Goal: Task Accomplishment & Management: Manage account settings

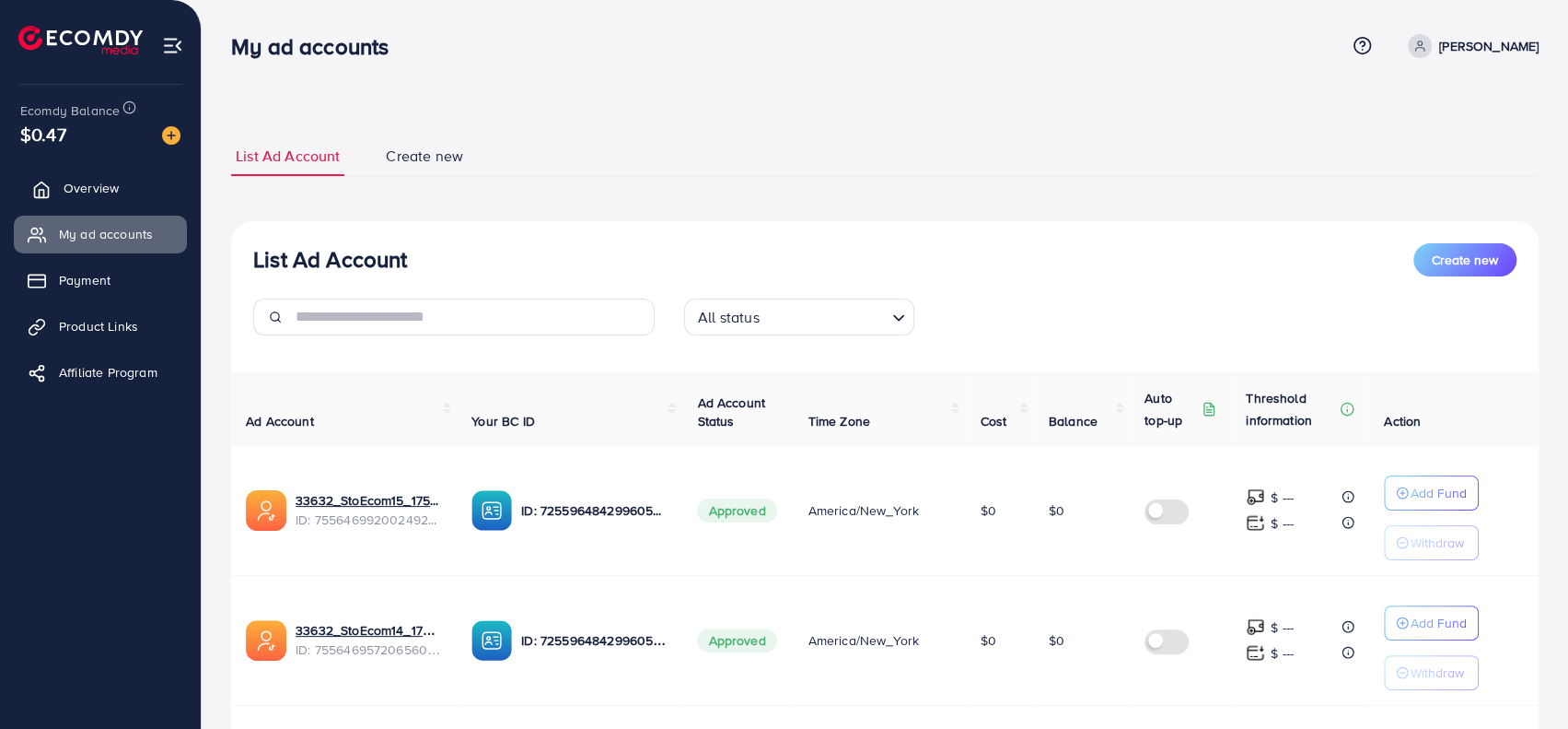
click at [97, 176] on link "Overview" at bounding box center [100, 188] width 173 height 37
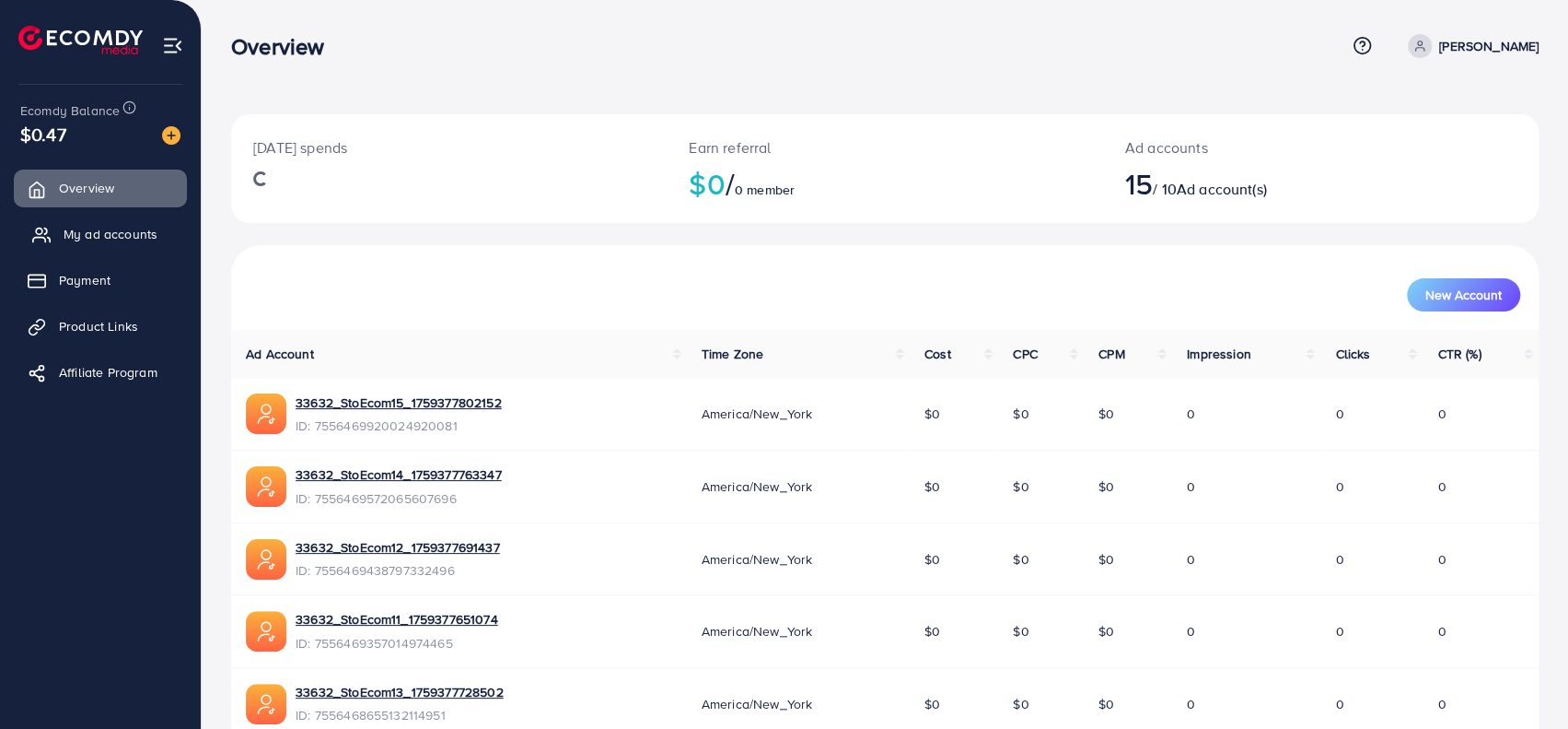
click at [107, 220] on link "My ad accounts" at bounding box center [100, 233] width 173 height 37
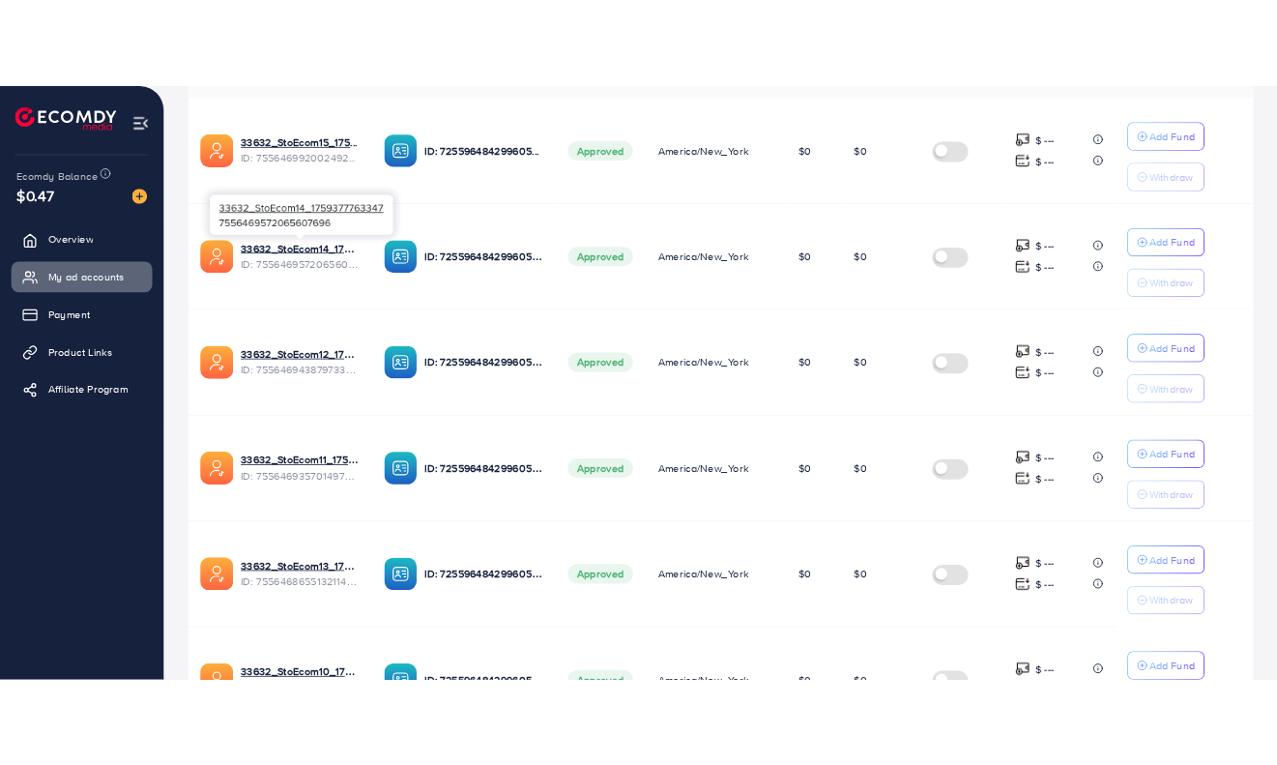
scroll to position [290, 0]
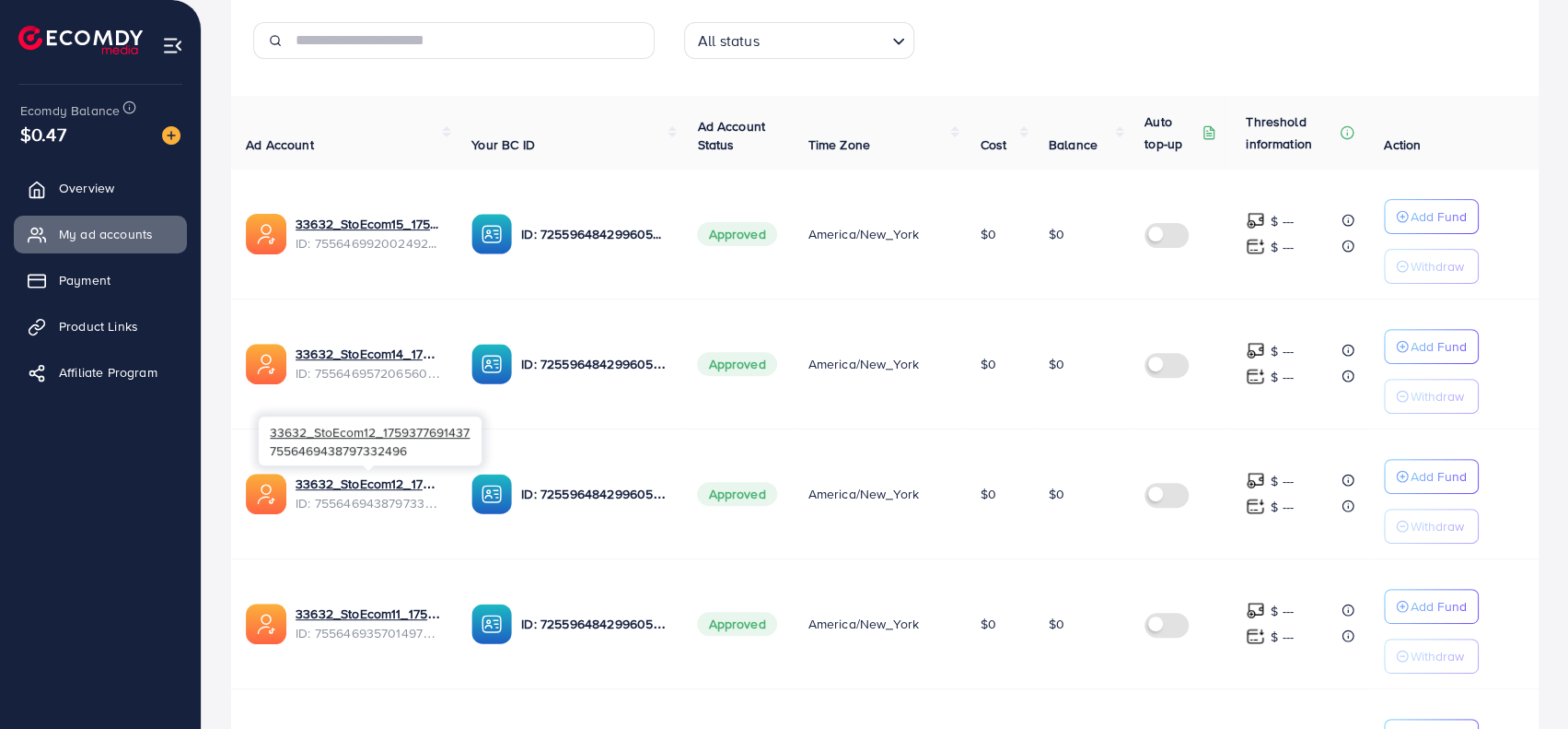
click at [409, 503] on span "ID: 7556469438797332496" at bounding box center [369, 502] width 147 height 18
click at [400, 503] on span "ID: 7556469438797332496" at bounding box center [369, 502] width 147 height 18
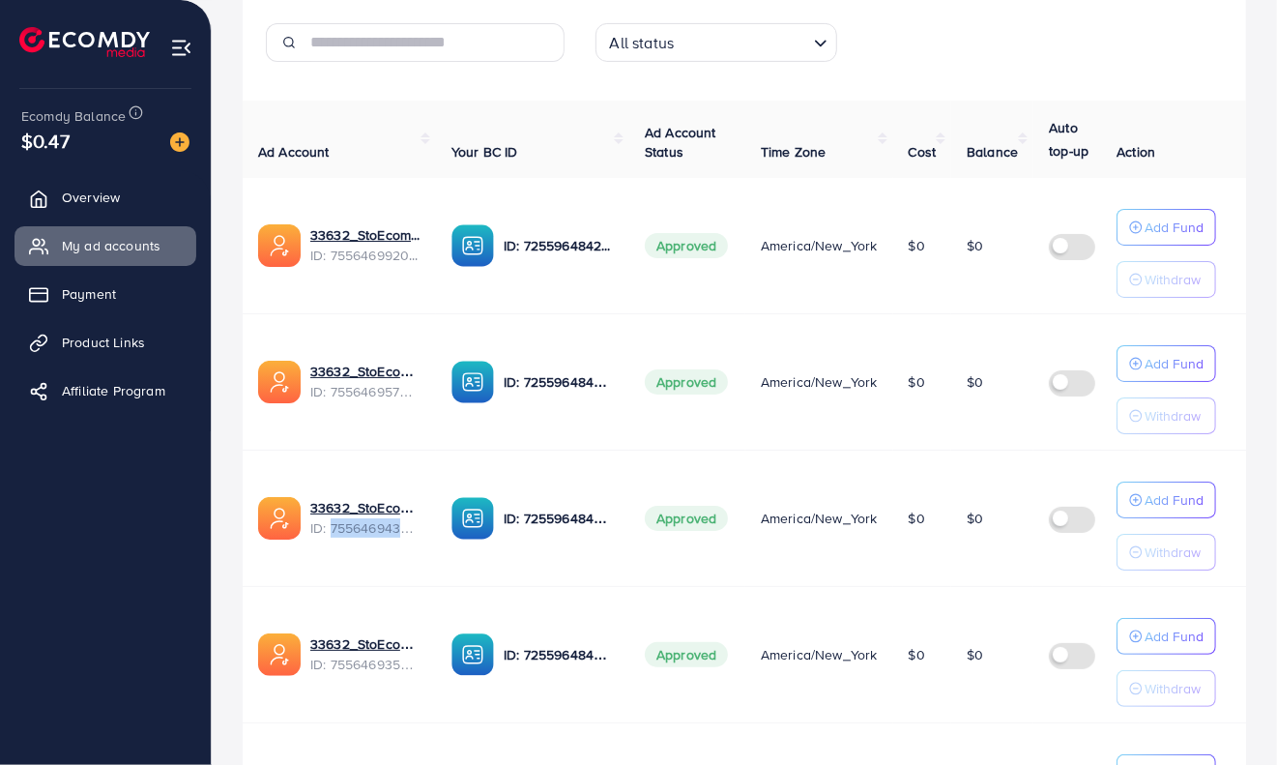
click at [175, 143] on img at bounding box center [179, 141] width 19 height 19
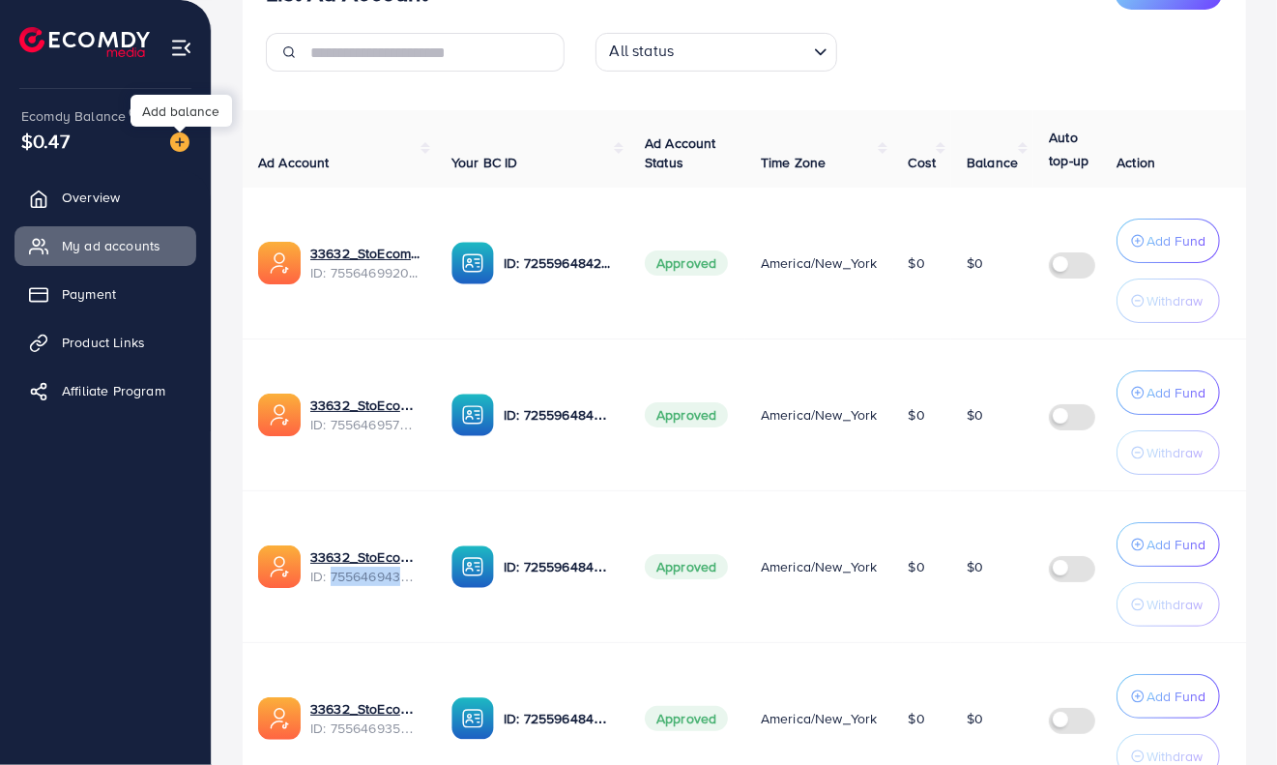
scroll to position [300, 0]
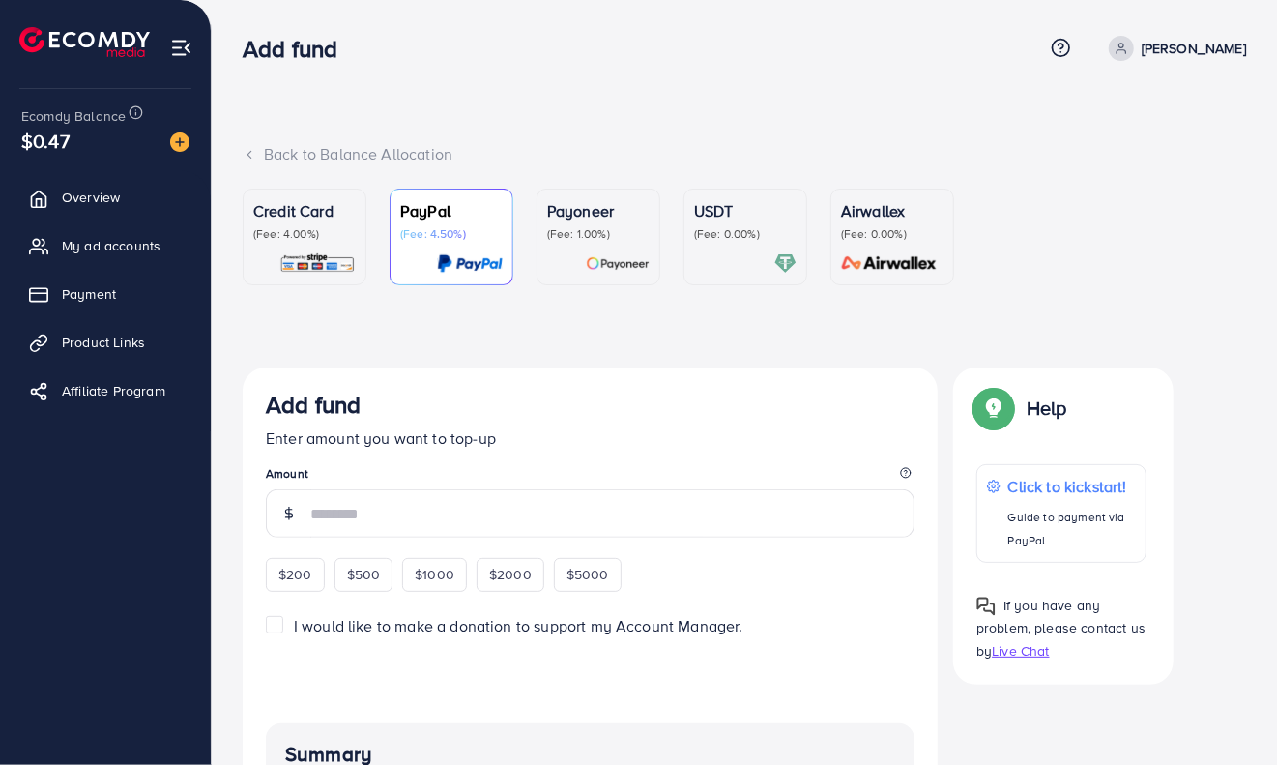
click at [315, 237] on p "(Fee: 4.00%)" at bounding box center [304, 233] width 102 height 15
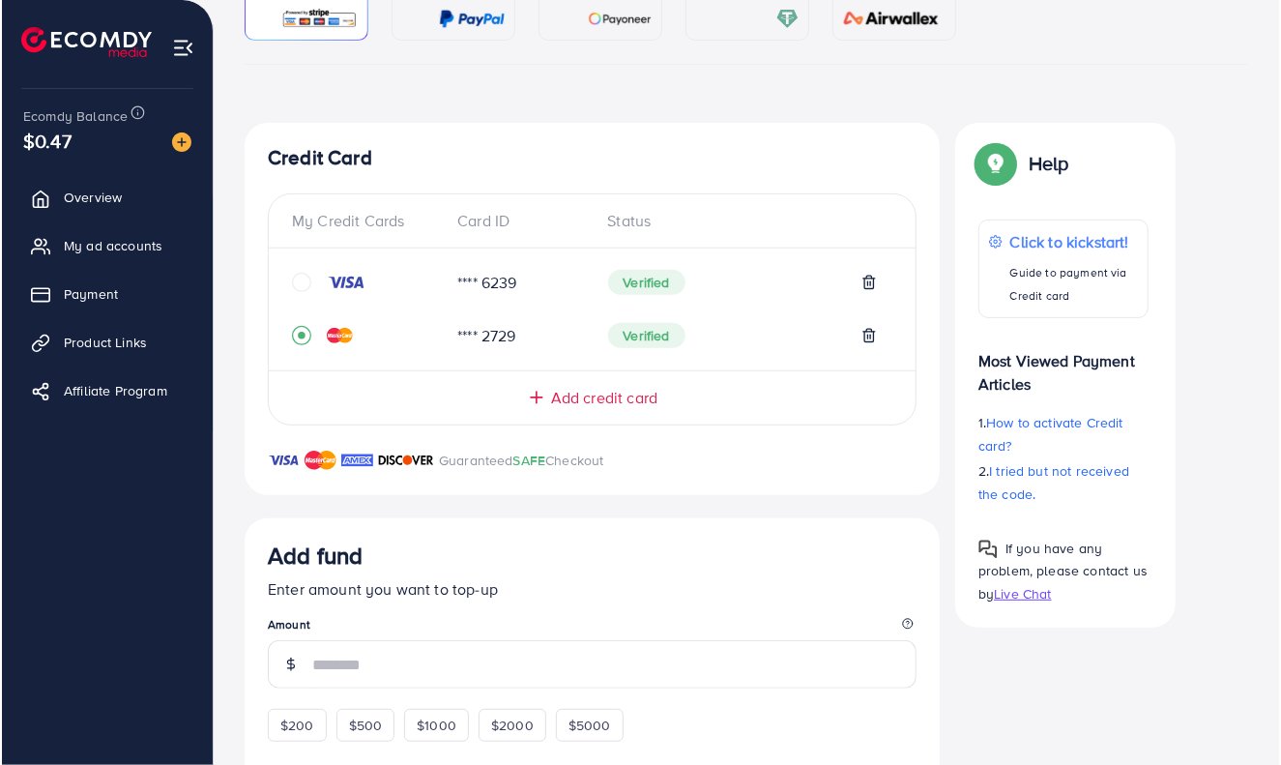
scroll to position [483, 0]
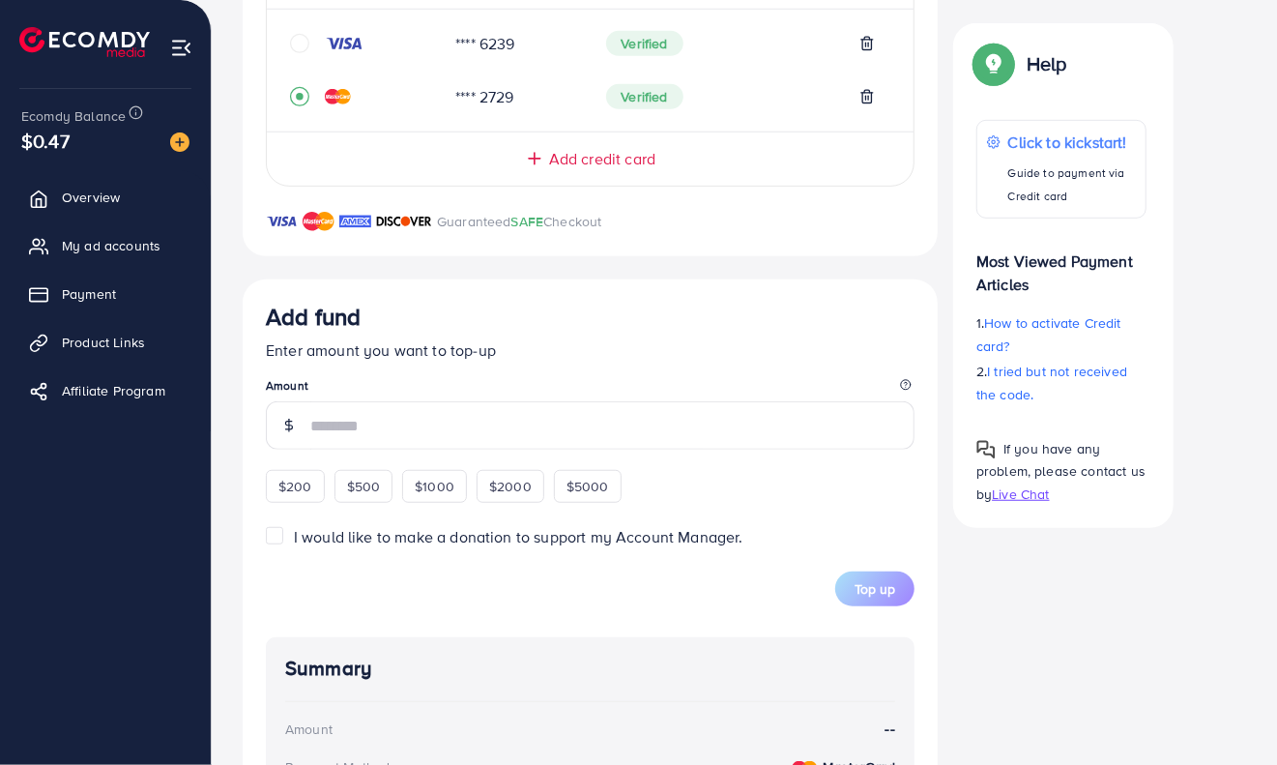
click at [369, 393] on legend "Amount" at bounding box center [590, 389] width 649 height 24
click at [289, 492] on div "$200" at bounding box center [295, 486] width 59 height 33
type input "***"
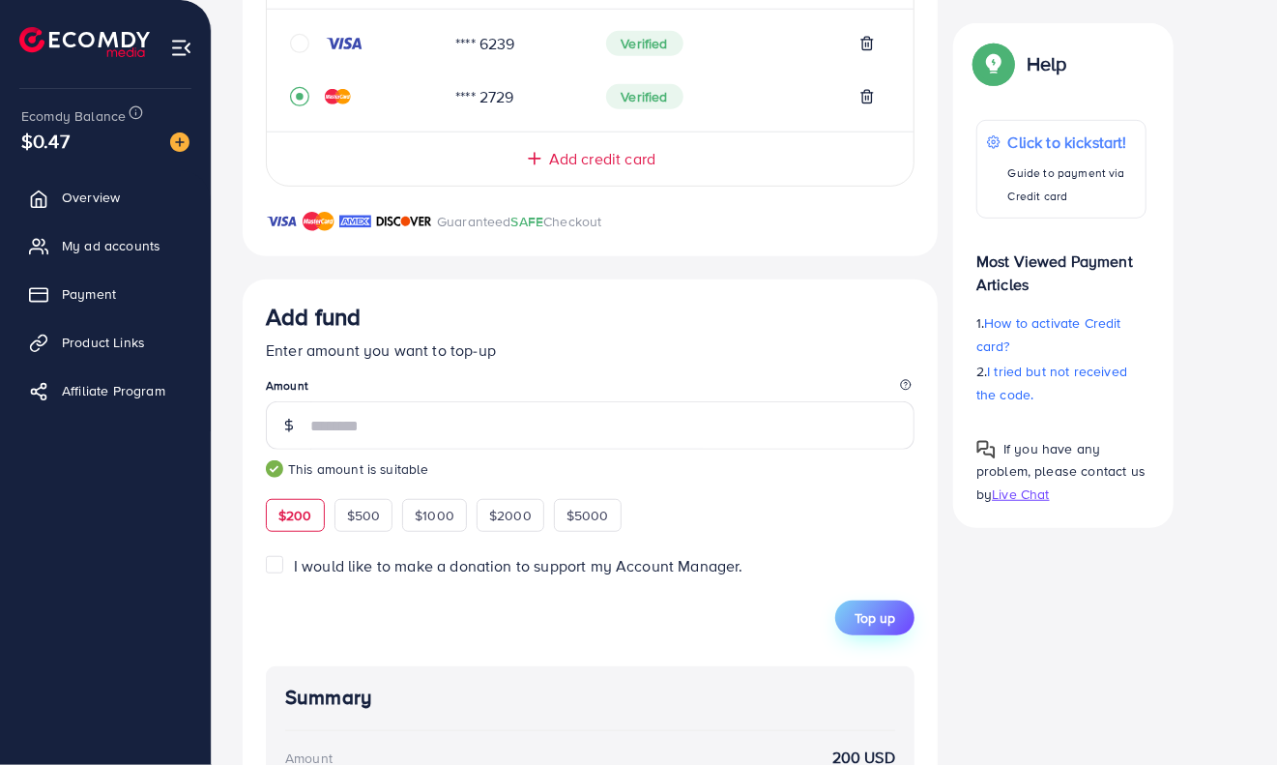
click at [891, 627] on button "Top up" at bounding box center [874, 617] width 79 height 35
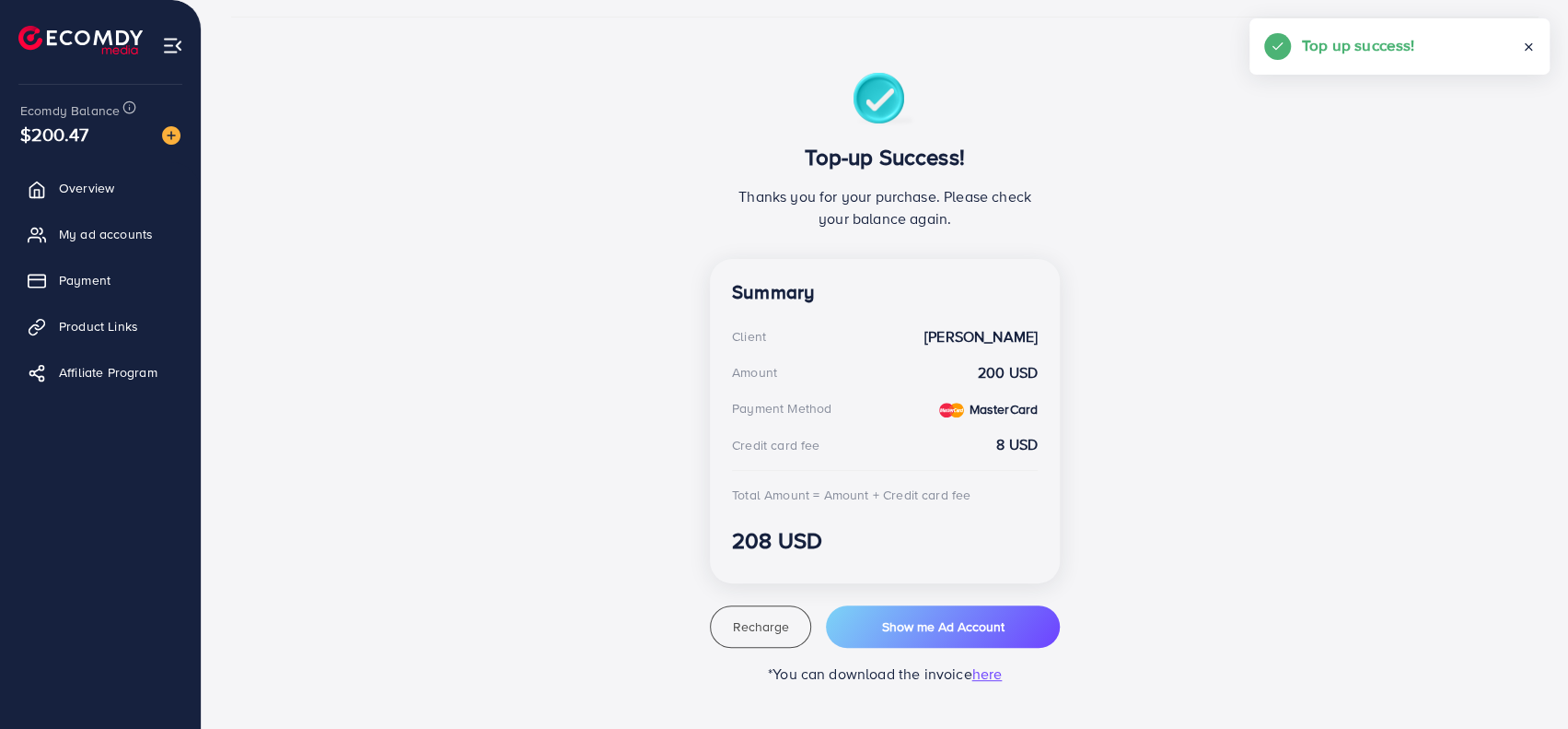
scroll to position [275, 0]
click at [90, 190] on span "Overview" at bounding box center [91, 188] width 55 height 18
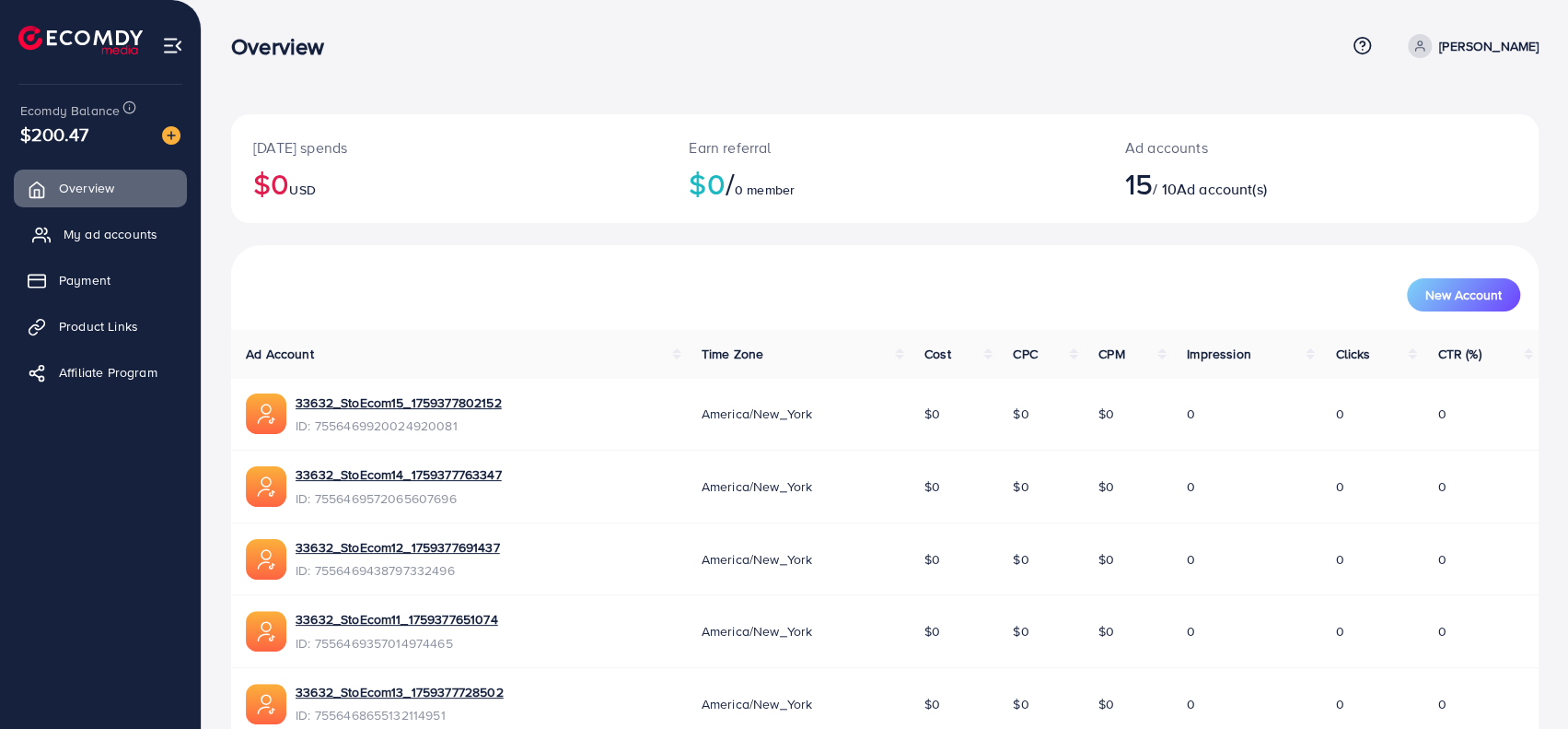
click at [102, 246] on link "My ad accounts" at bounding box center [100, 233] width 173 height 37
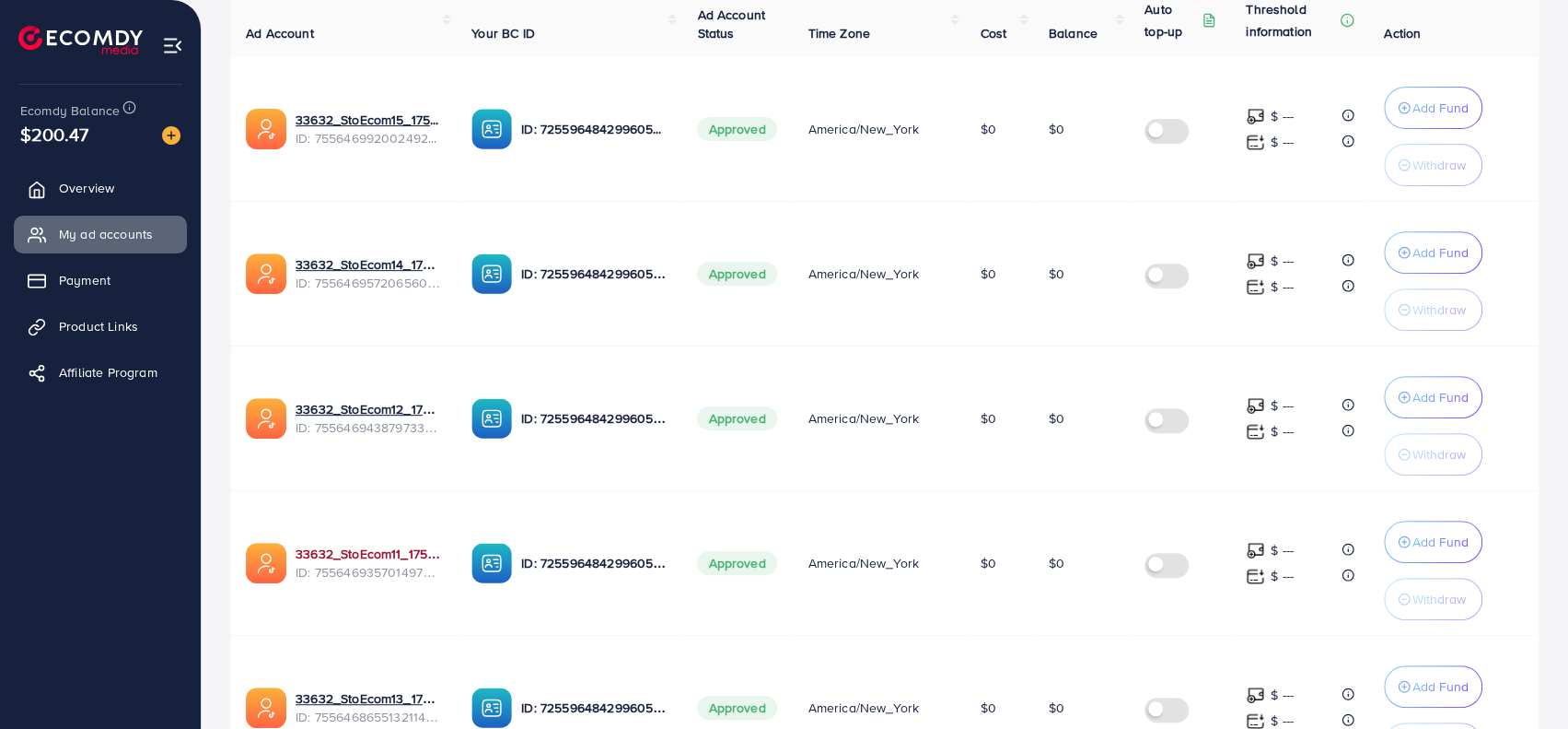
scroll to position [460, 0]
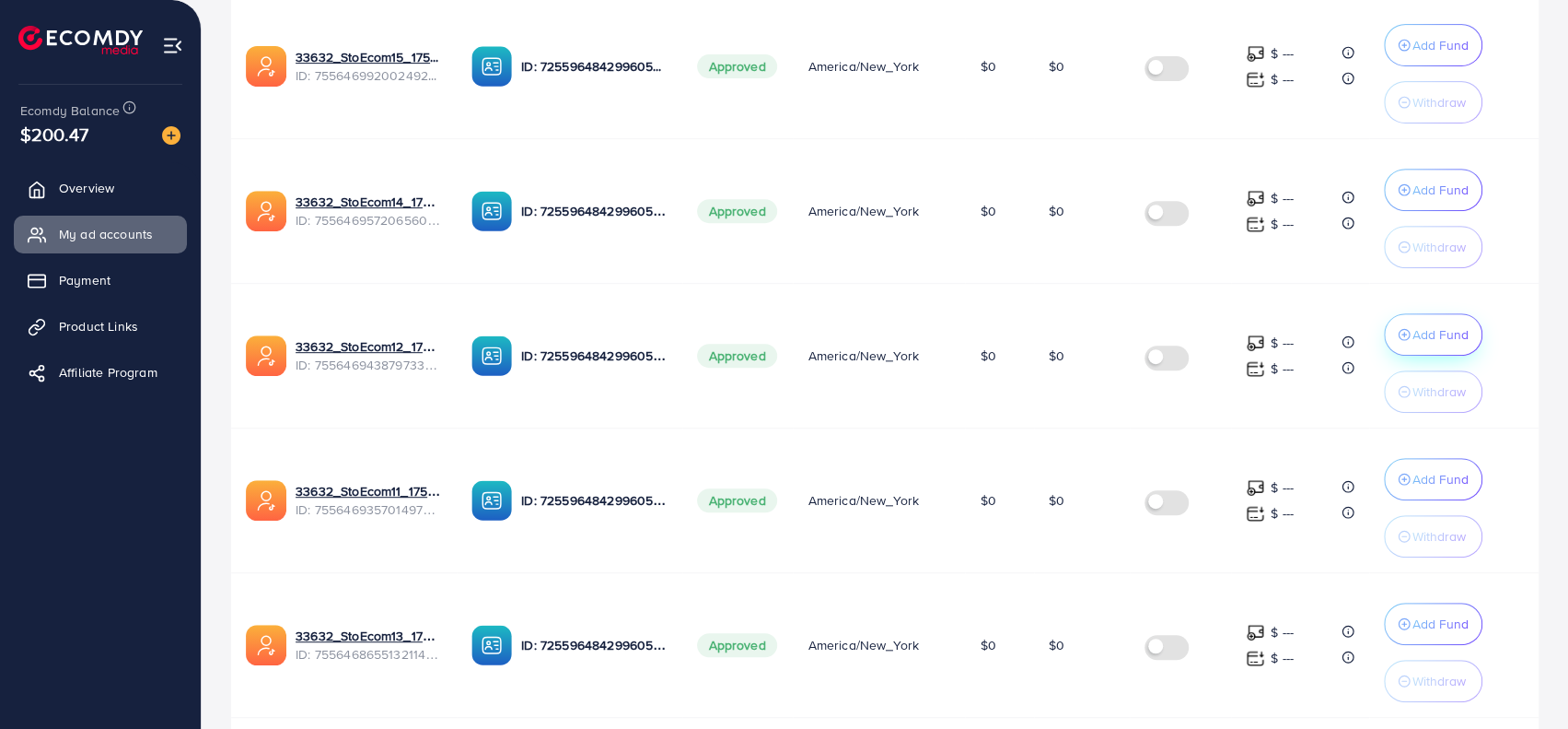
click at [1220, 338] on p "Add Fund" at bounding box center [1440, 334] width 56 height 22
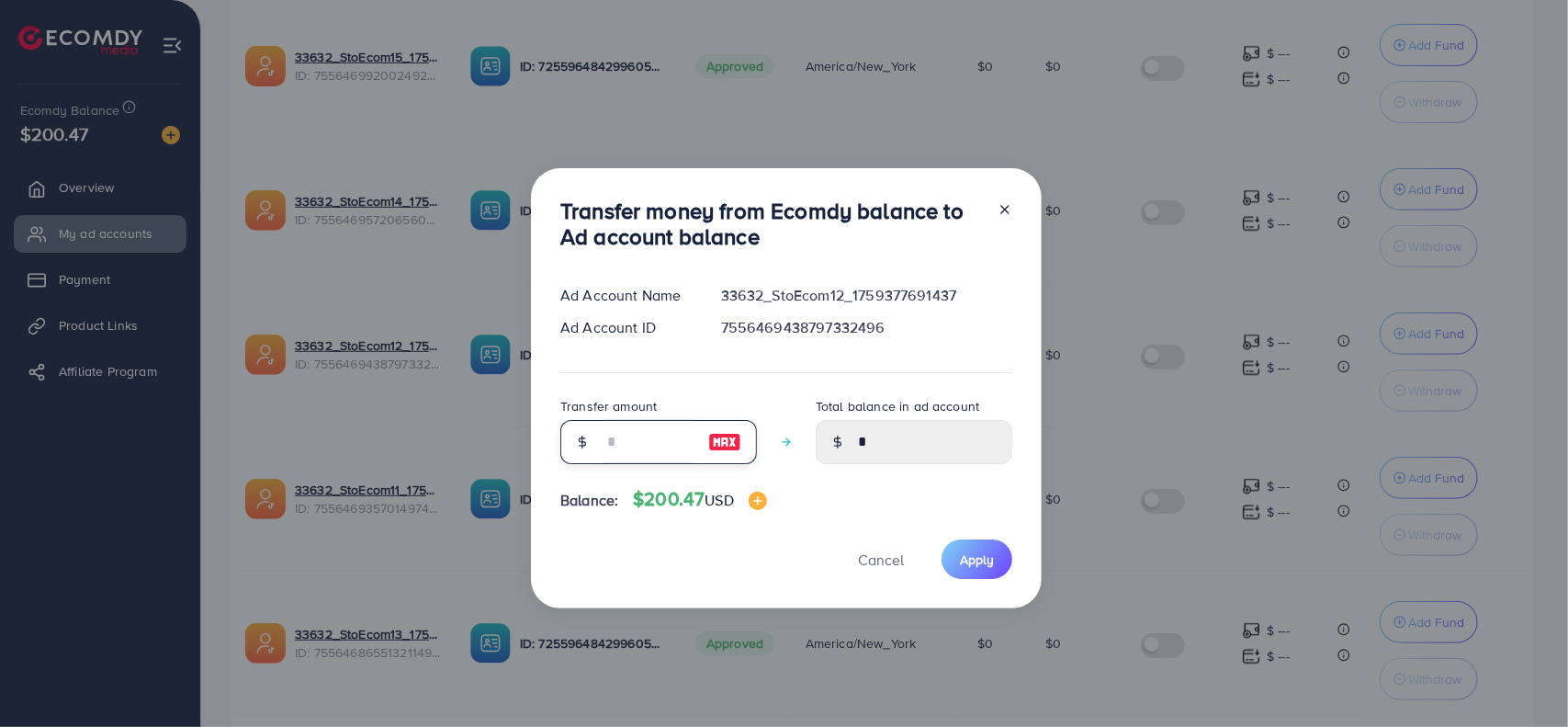
click at [659, 435] on input "number" at bounding box center [648, 442] width 92 height 44
type input "*"
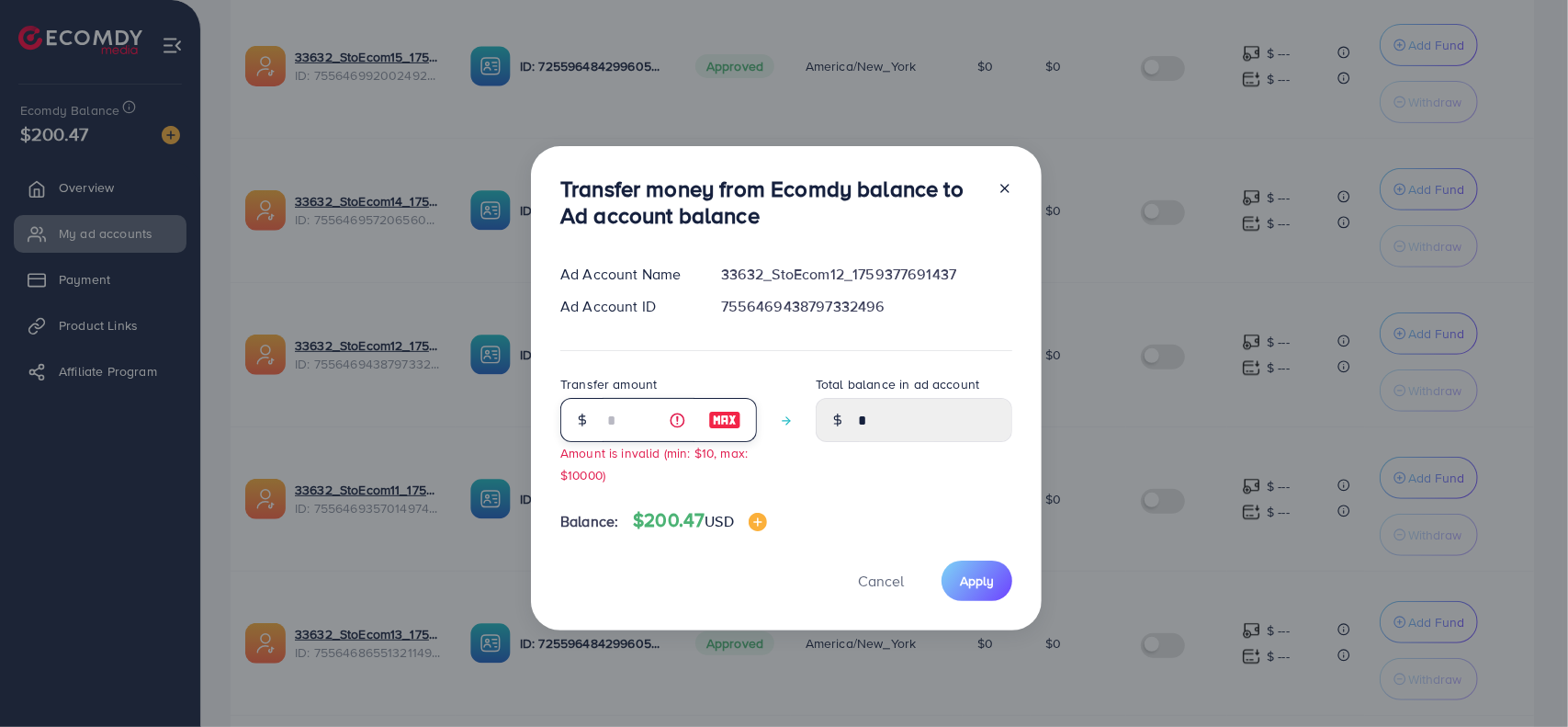
type input "****"
type input "**"
type input "*****"
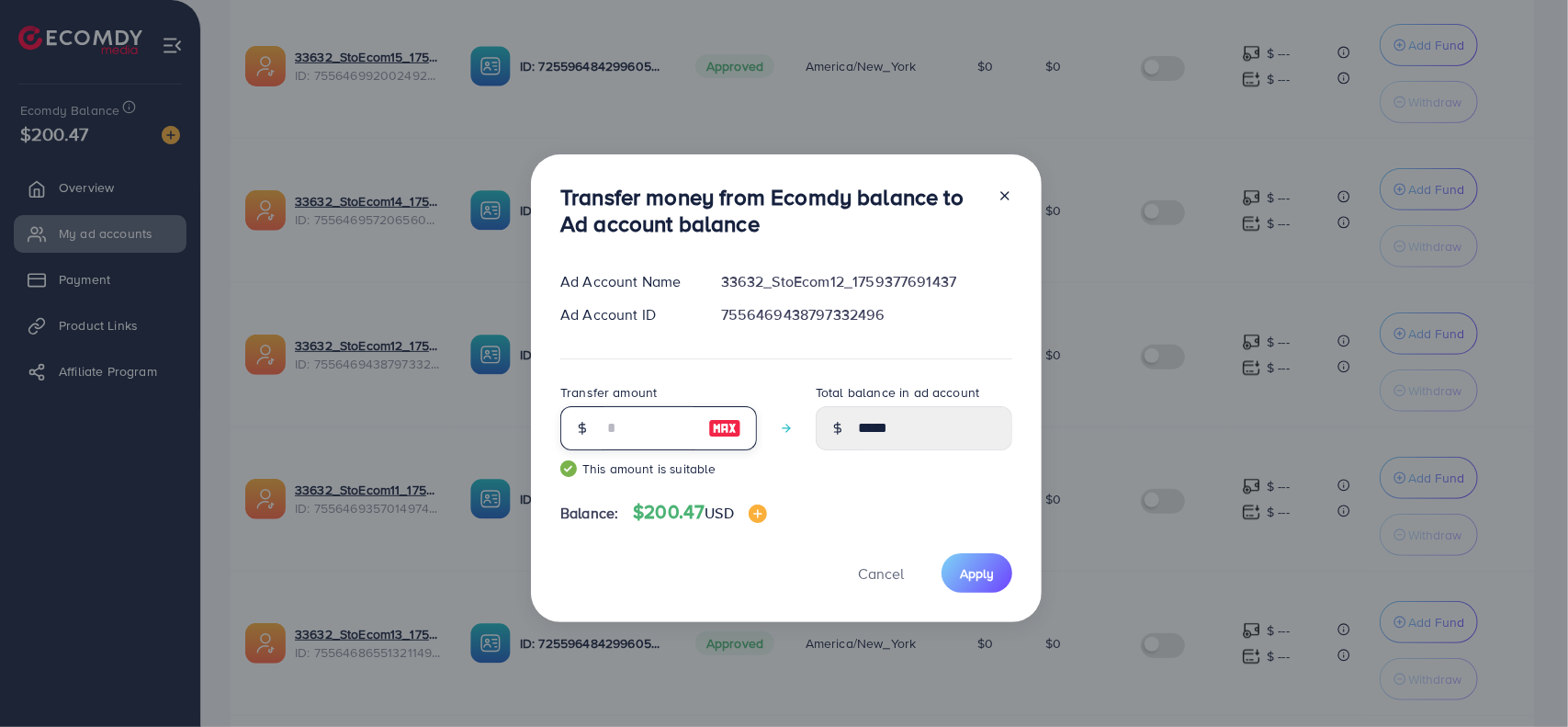
type input "***"
type input "******"
type input "***"
click at [983, 587] on button "Apply" at bounding box center [977, 573] width 70 height 40
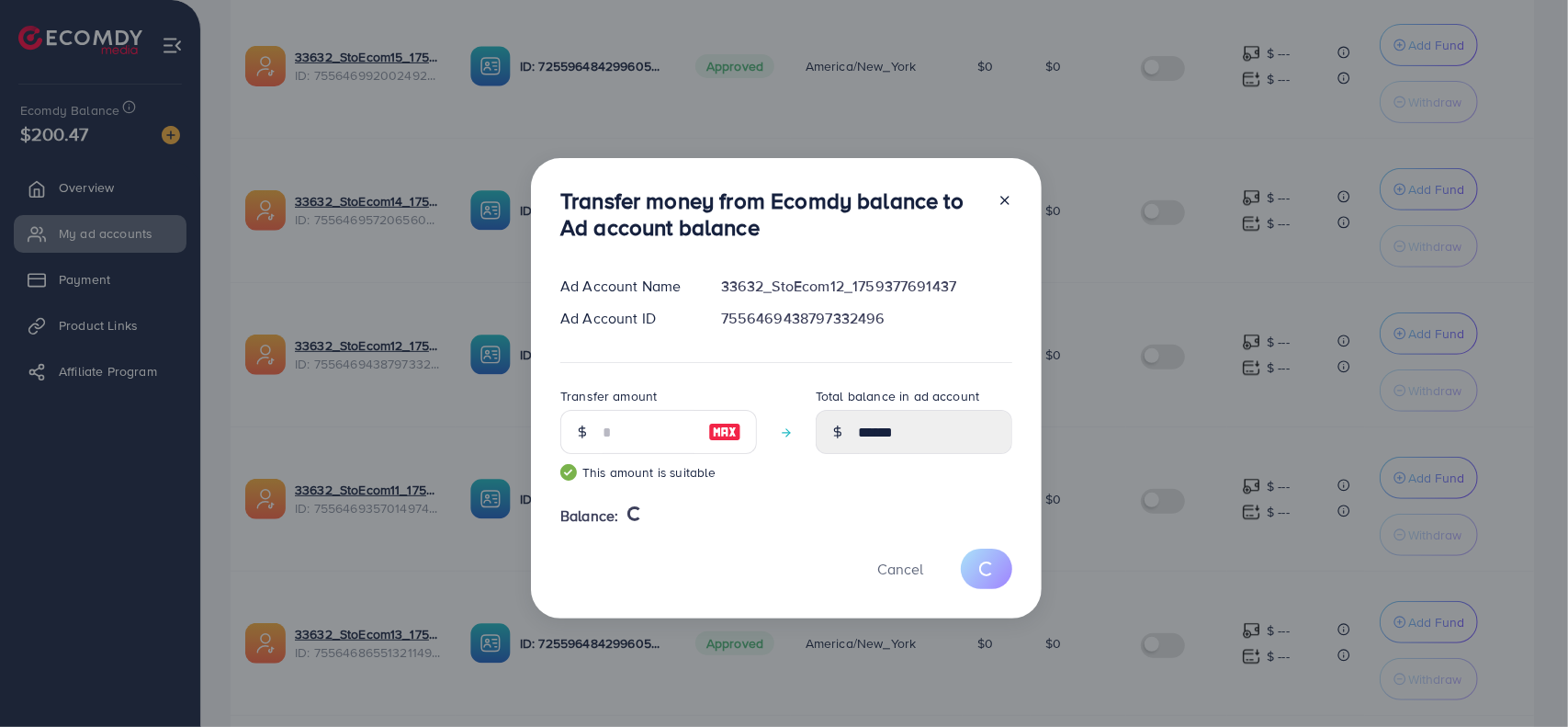
type input "*"
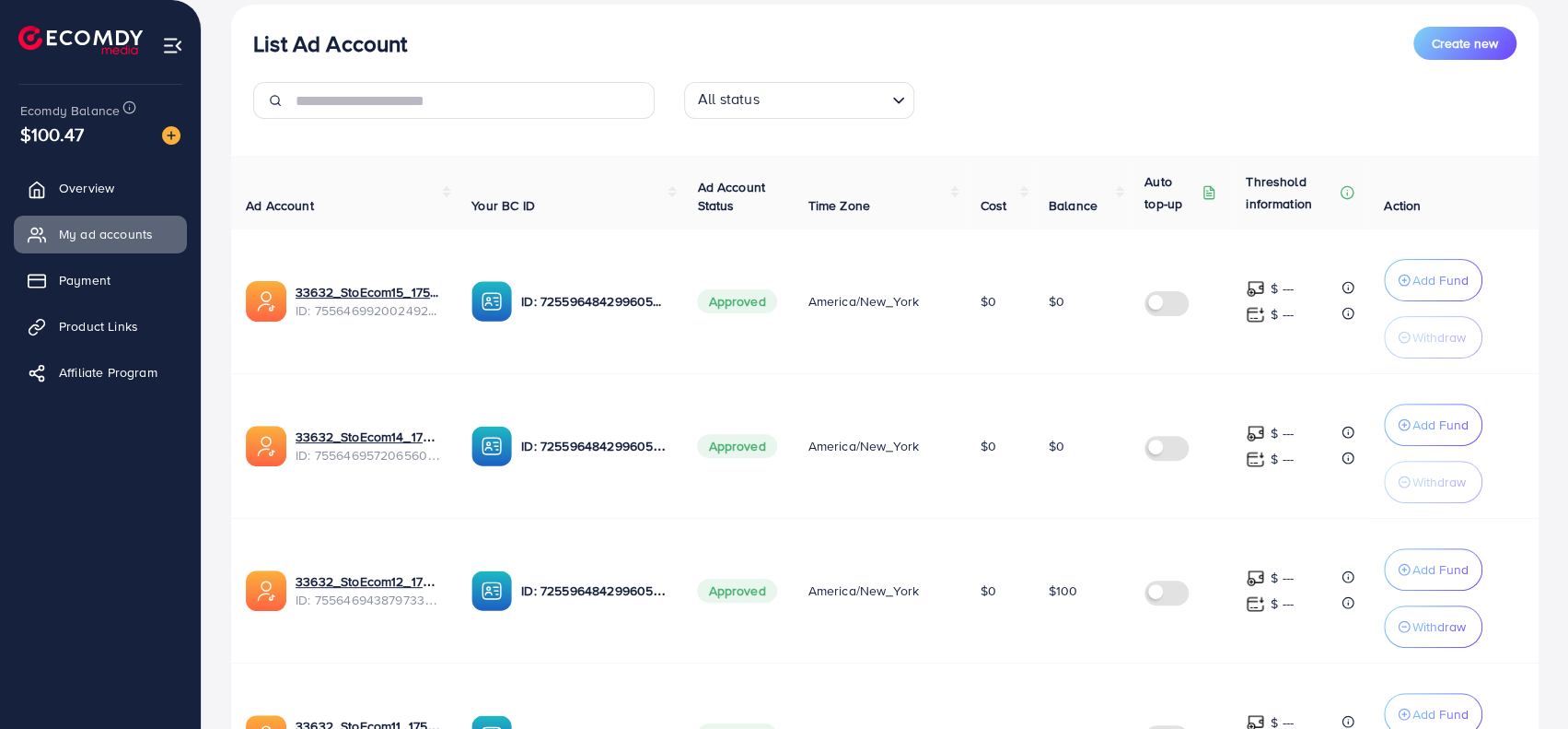
scroll to position [184, 0]
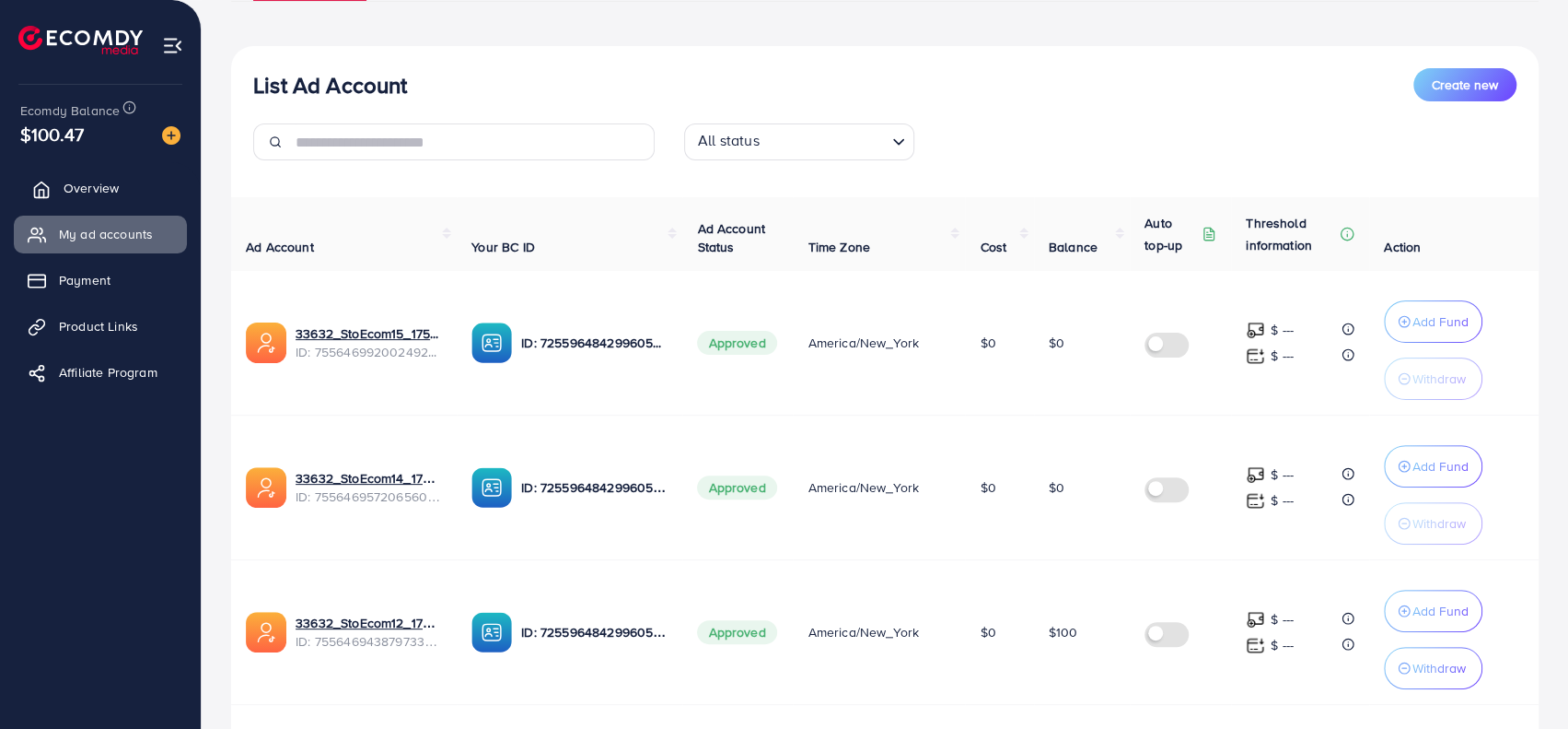
click at [89, 200] on link "Overview" at bounding box center [100, 188] width 173 height 37
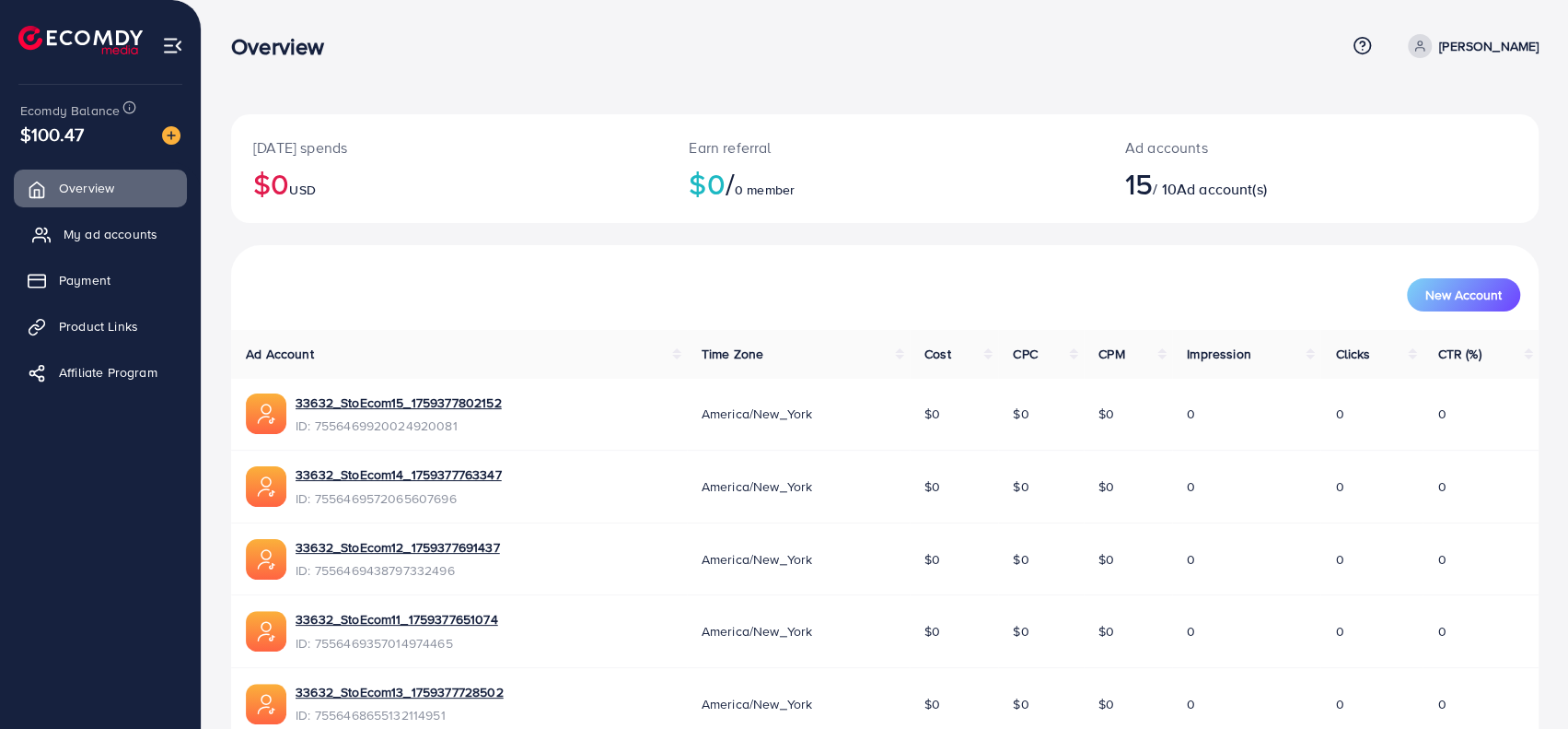
click at [94, 241] on span "My ad accounts" at bounding box center [111, 233] width 94 height 18
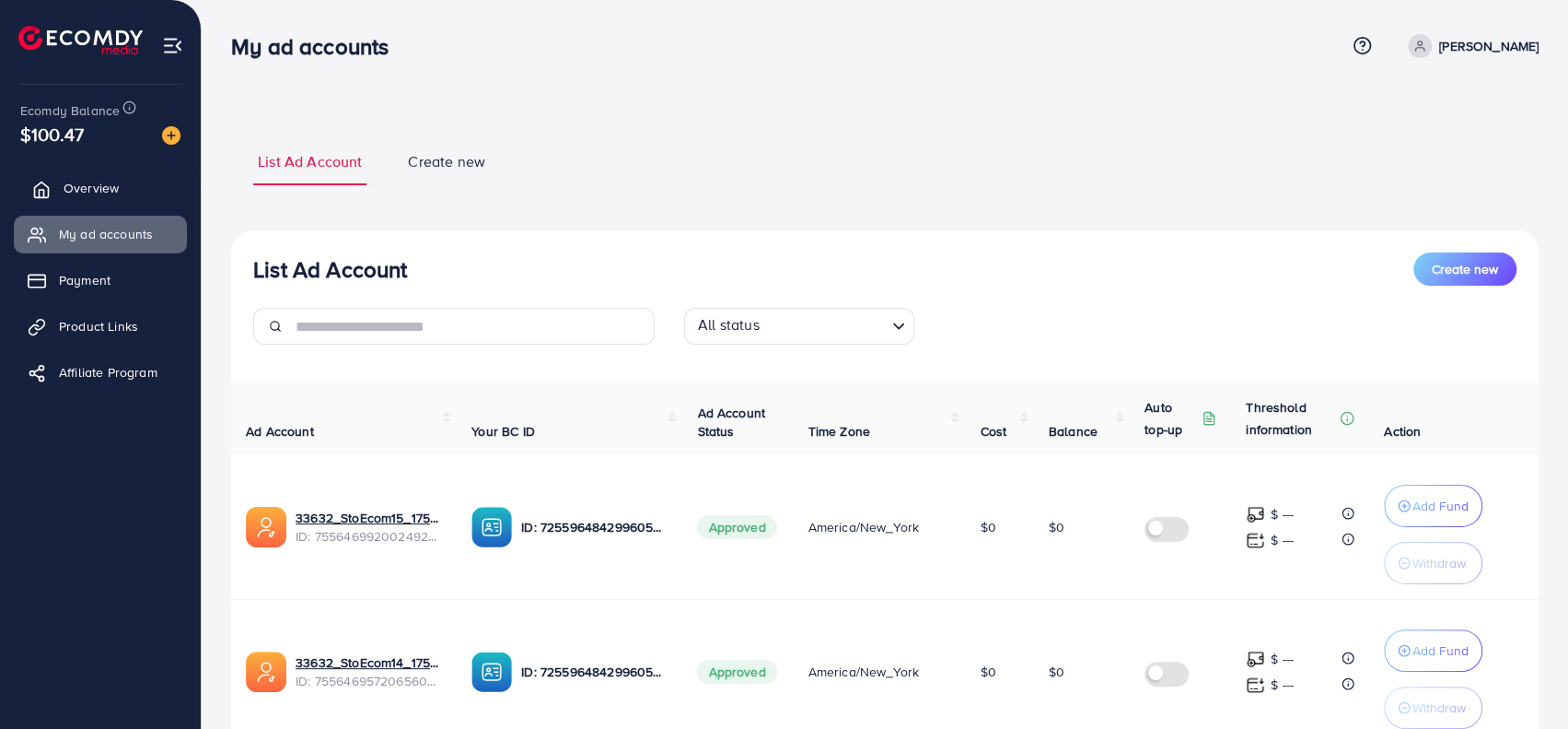
click at [79, 191] on span "Overview" at bounding box center [91, 188] width 55 height 18
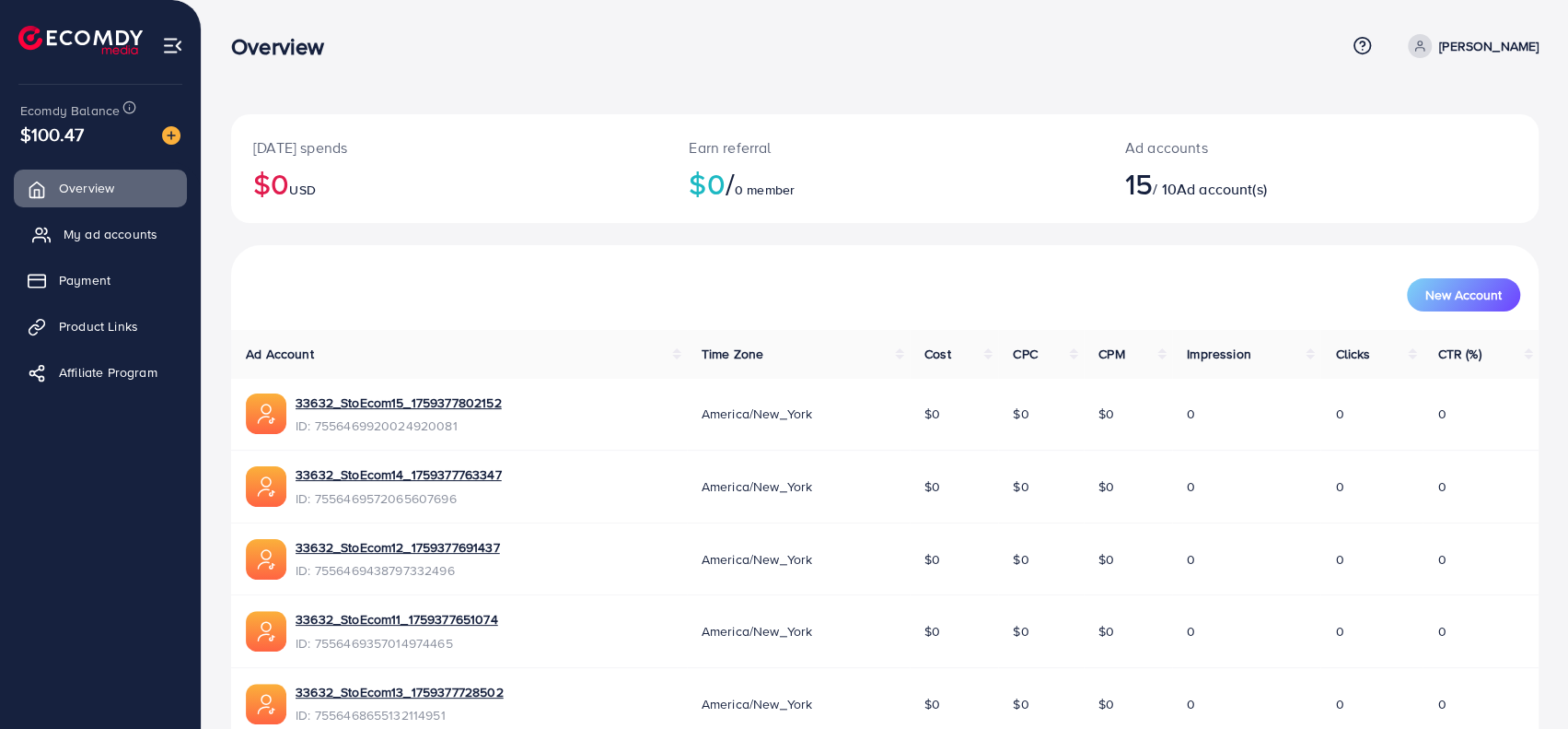
click at [87, 233] on span "My ad accounts" at bounding box center [111, 233] width 94 height 18
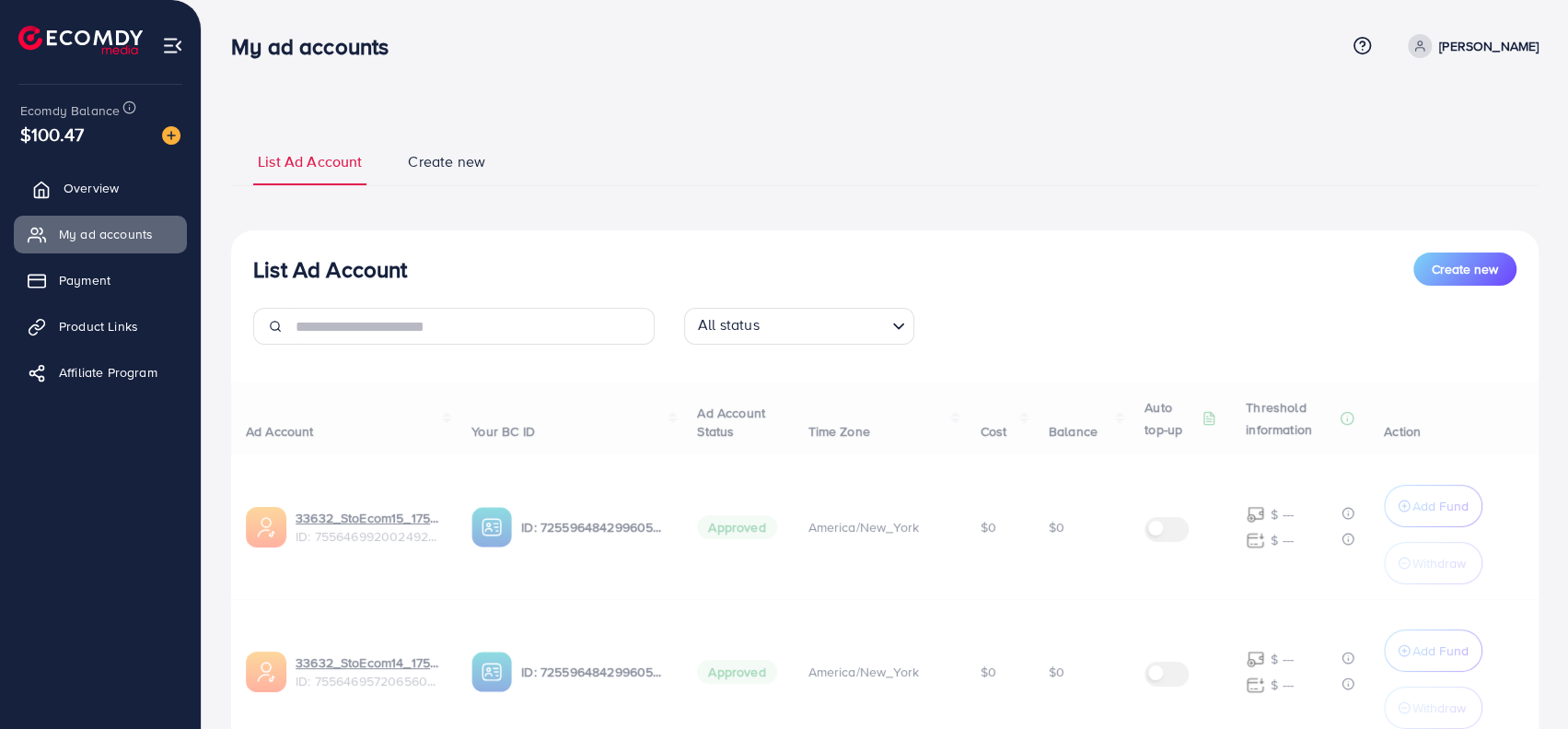
click at [85, 183] on span "Overview" at bounding box center [91, 188] width 55 height 18
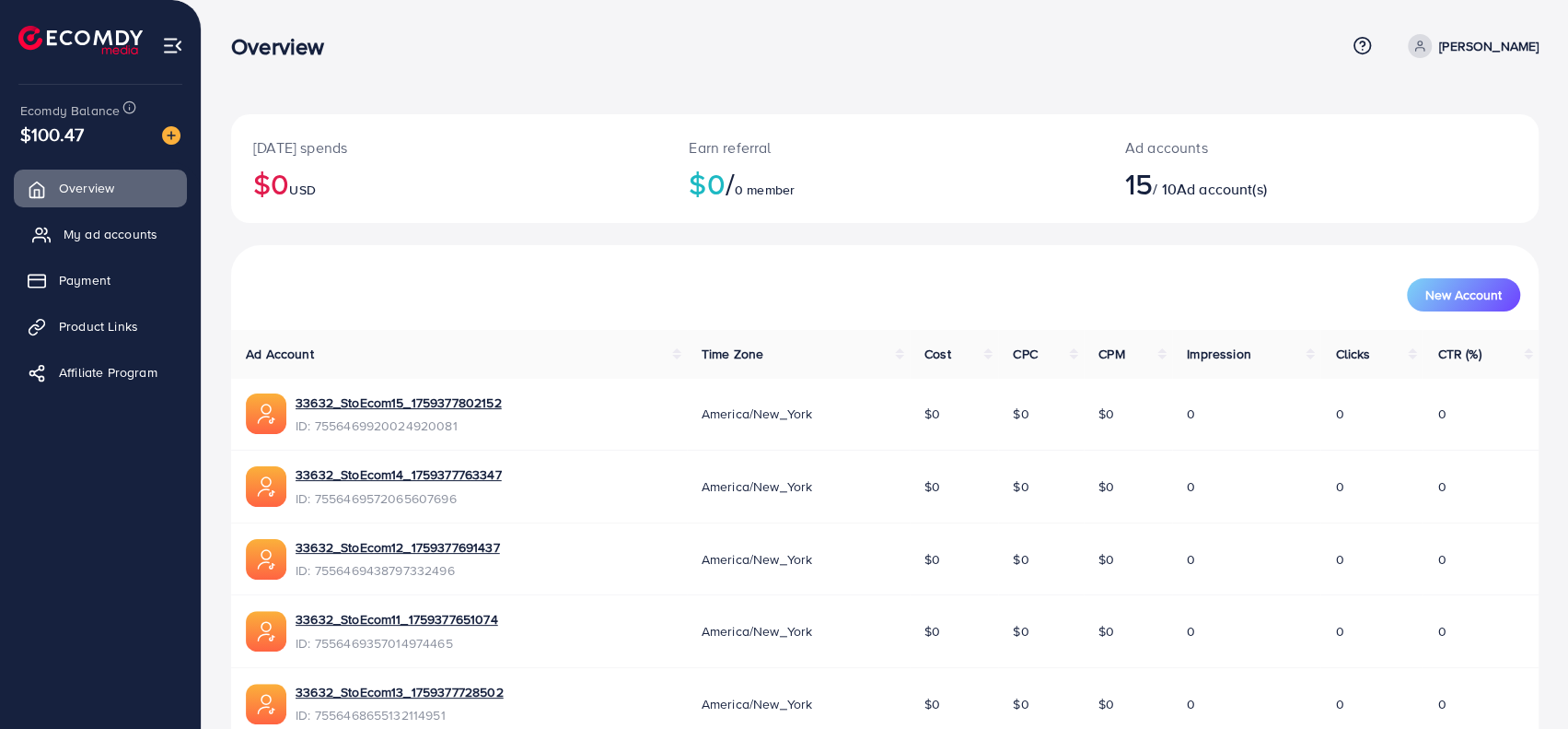
click at [77, 229] on span "My ad accounts" at bounding box center [111, 233] width 94 height 18
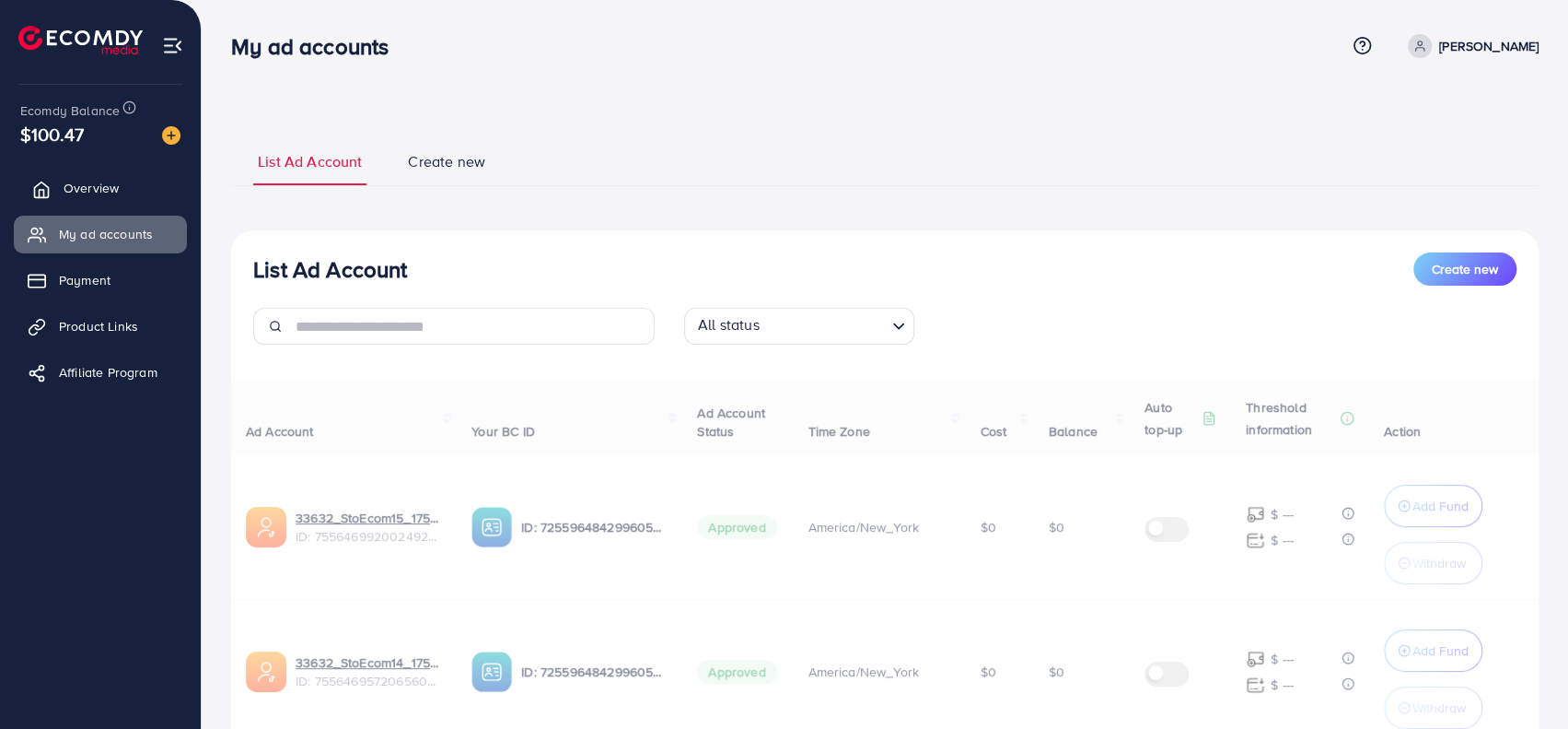
click at [75, 179] on span "Overview" at bounding box center [91, 188] width 55 height 18
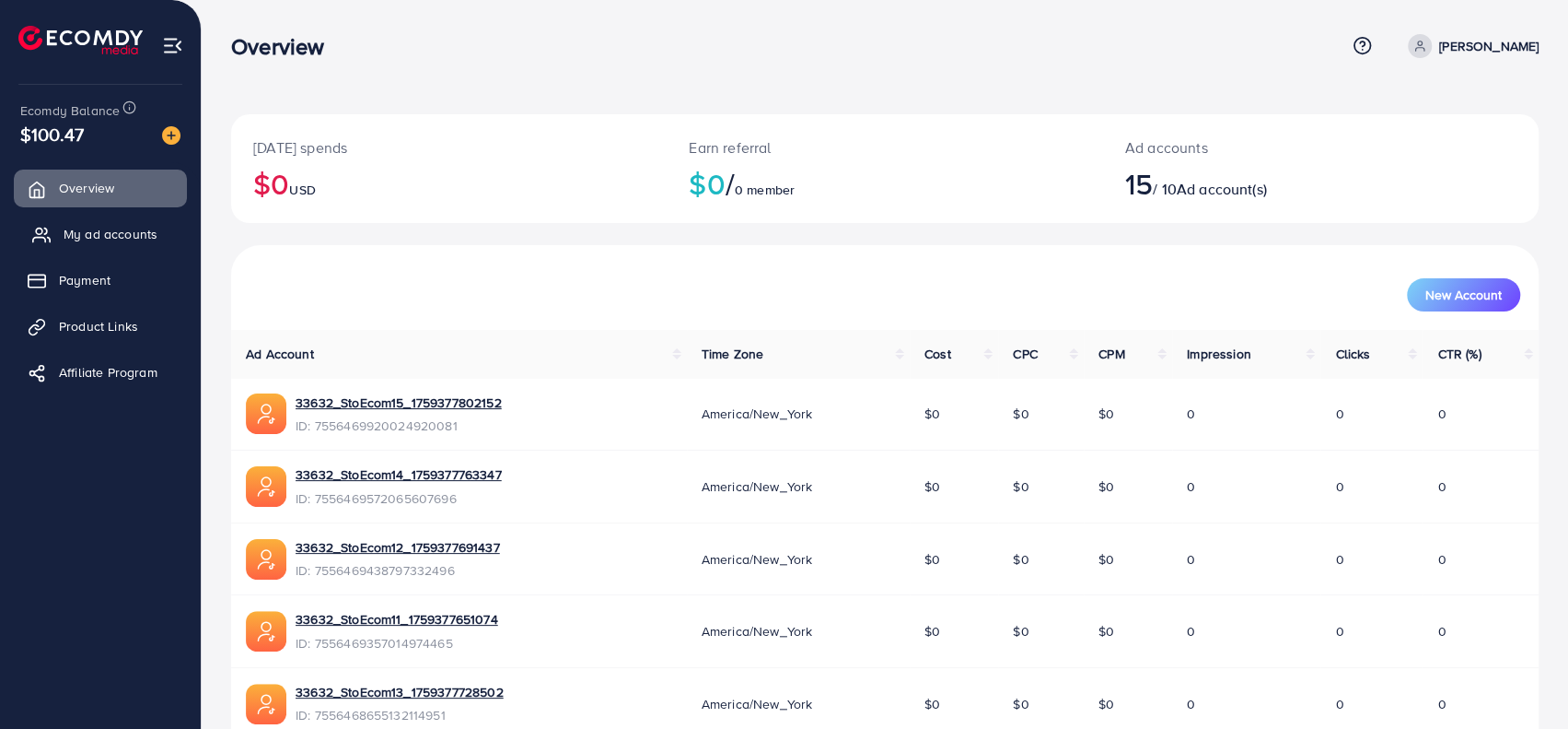
click at [89, 230] on span "My ad accounts" at bounding box center [111, 233] width 94 height 18
click at [77, 163] on ul "Overview My ad accounts Payment Product Links Affiliate Program" at bounding box center [100, 286] width 201 height 248
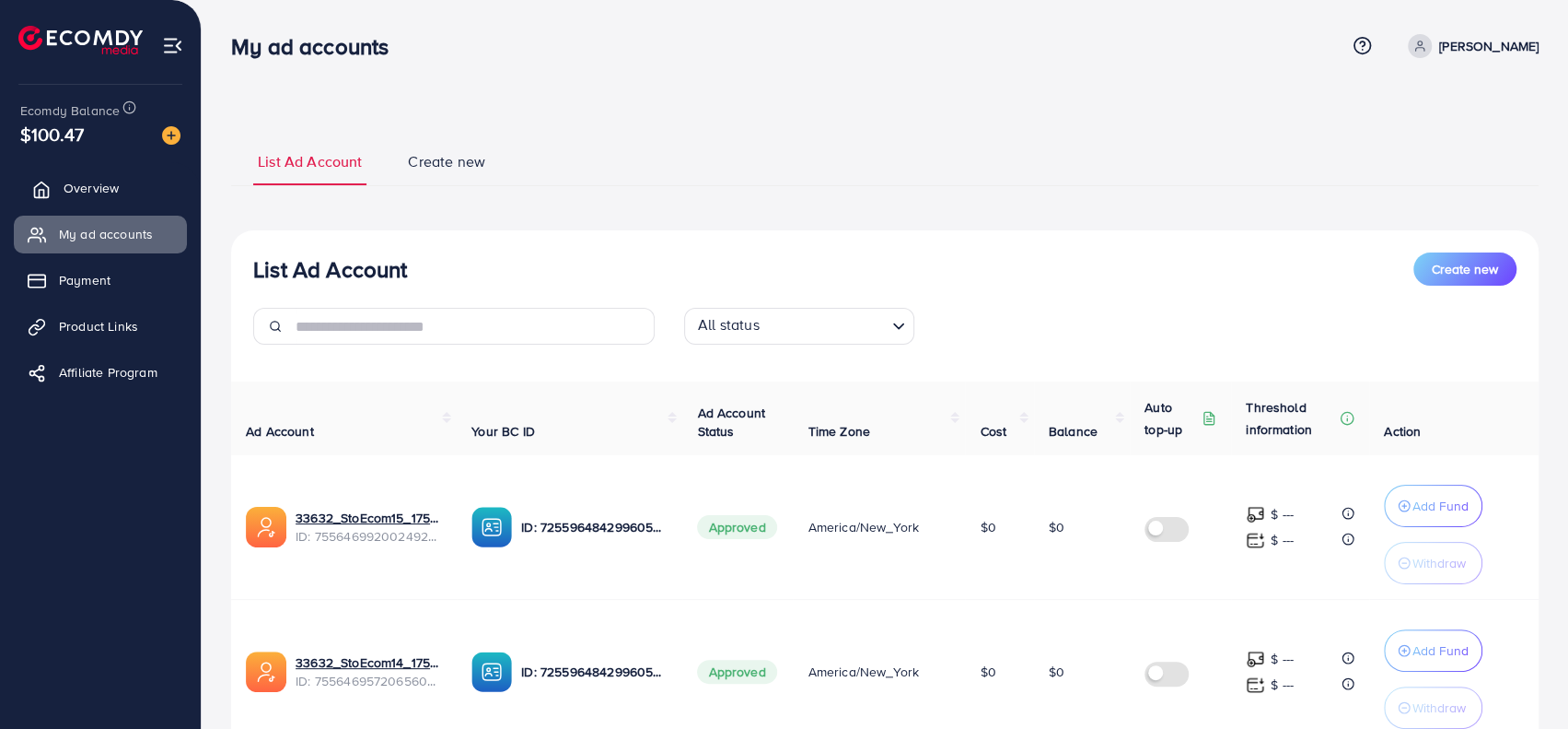
click at [80, 191] on span "Overview" at bounding box center [91, 188] width 55 height 18
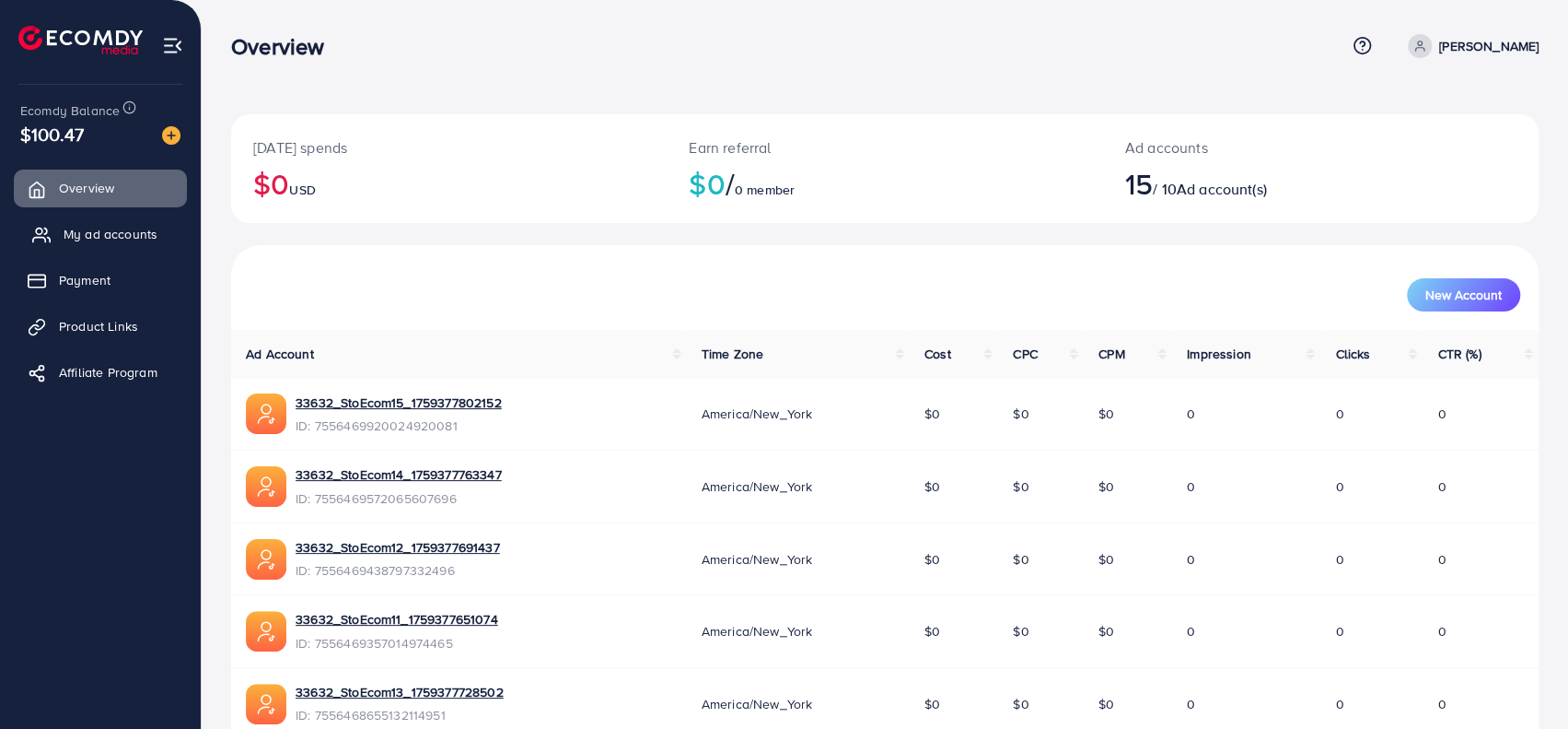
click at [94, 232] on span "My ad accounts" at bounding box center [111, 233] width 94 height 18
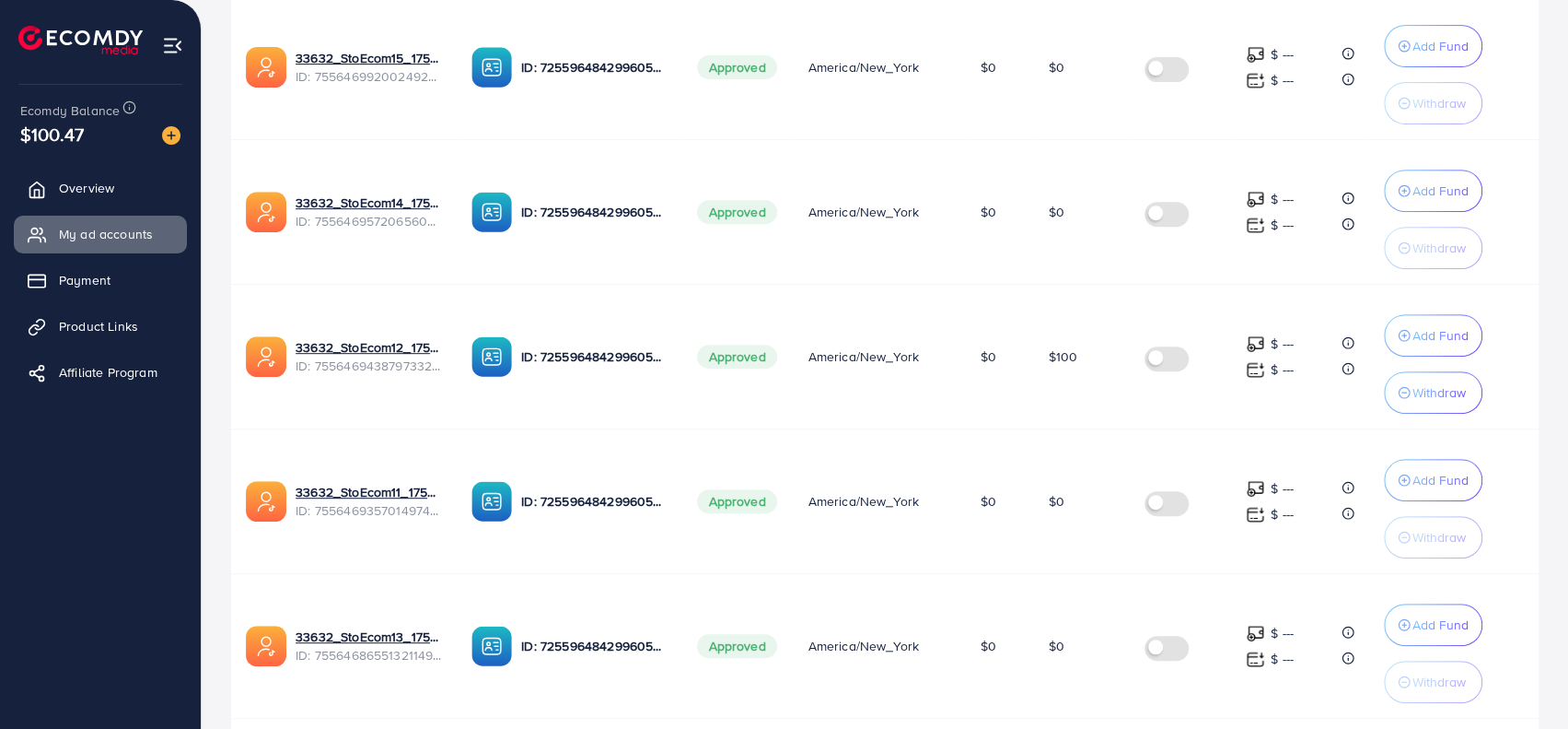
scroll to position [460, 0]
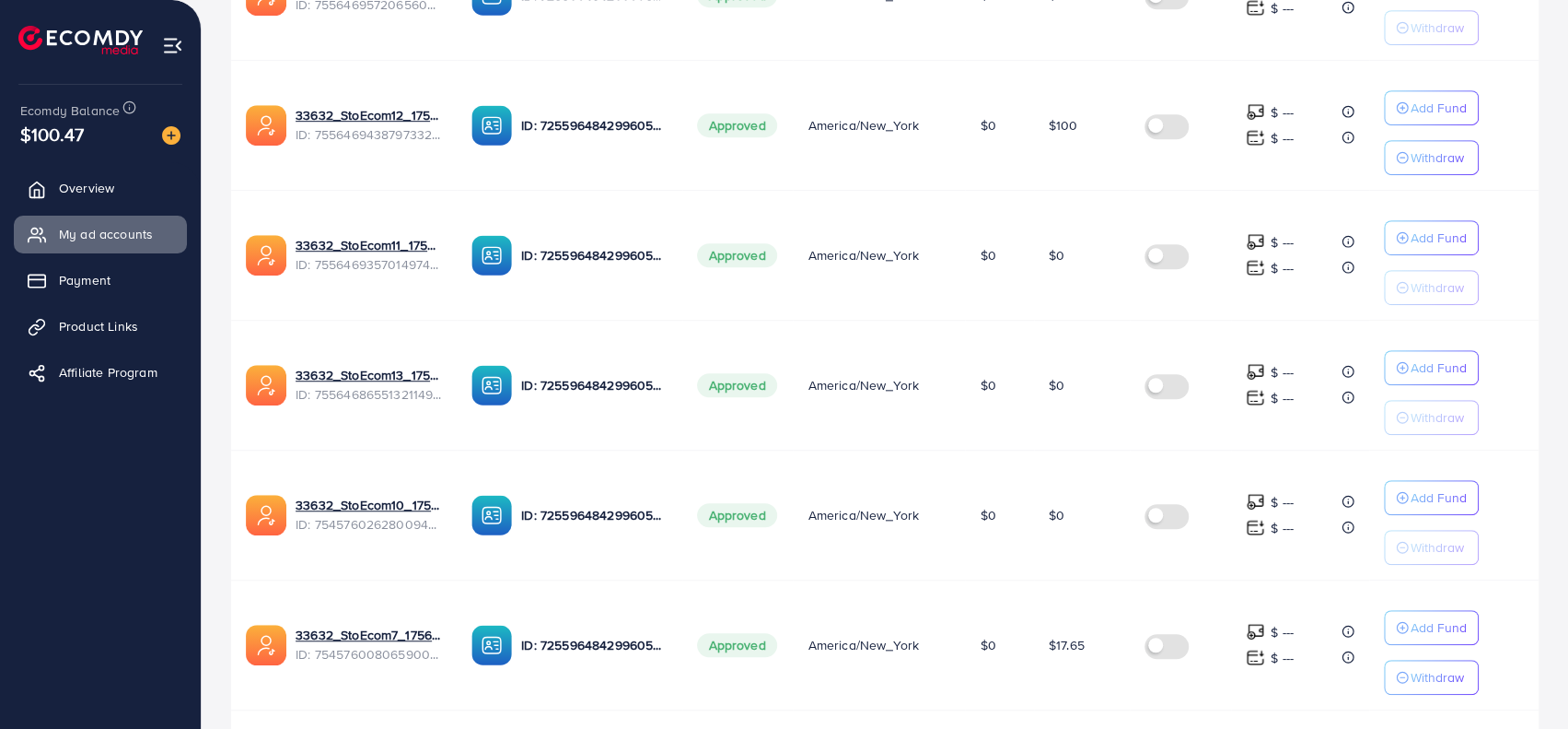
scroll to position [829, 0]
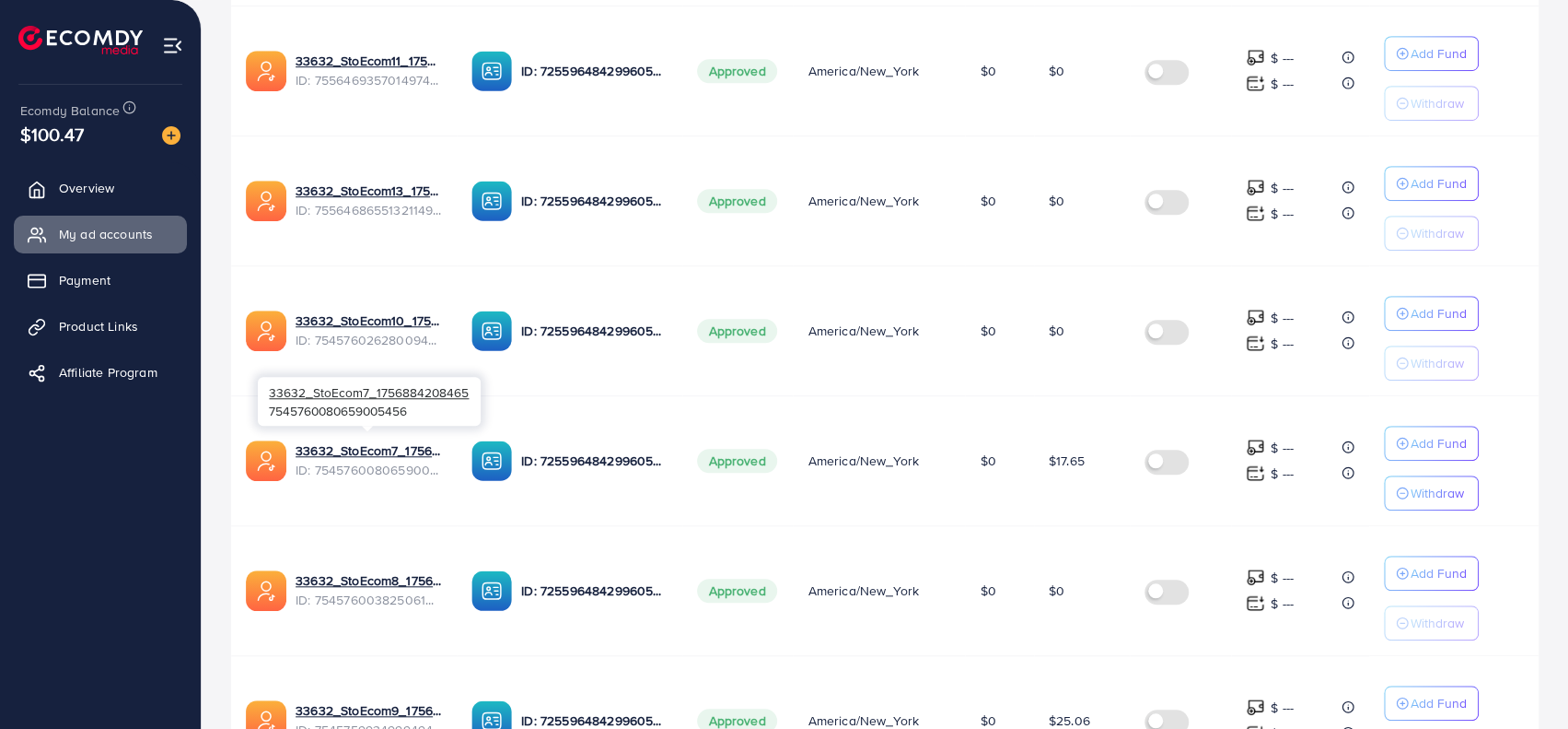
click at [344, 462] on span "ID: 7545760080659005456" at bounding box center [369, 469] width 147 height 18
copy span "7545760080659005456"
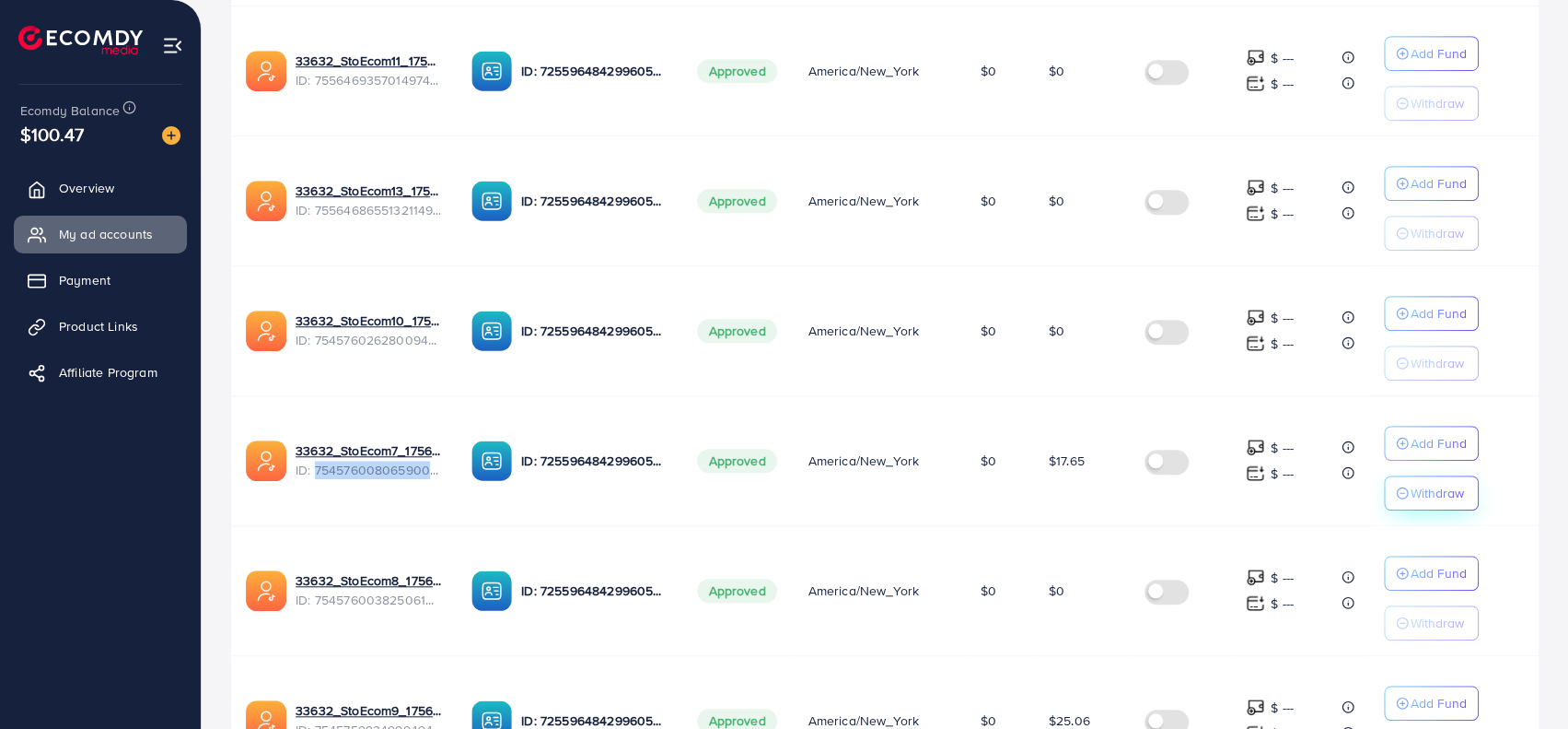
click at [1427, 490] on p "Withdraw" at bounding box center [1437, 493] width 53 height 22
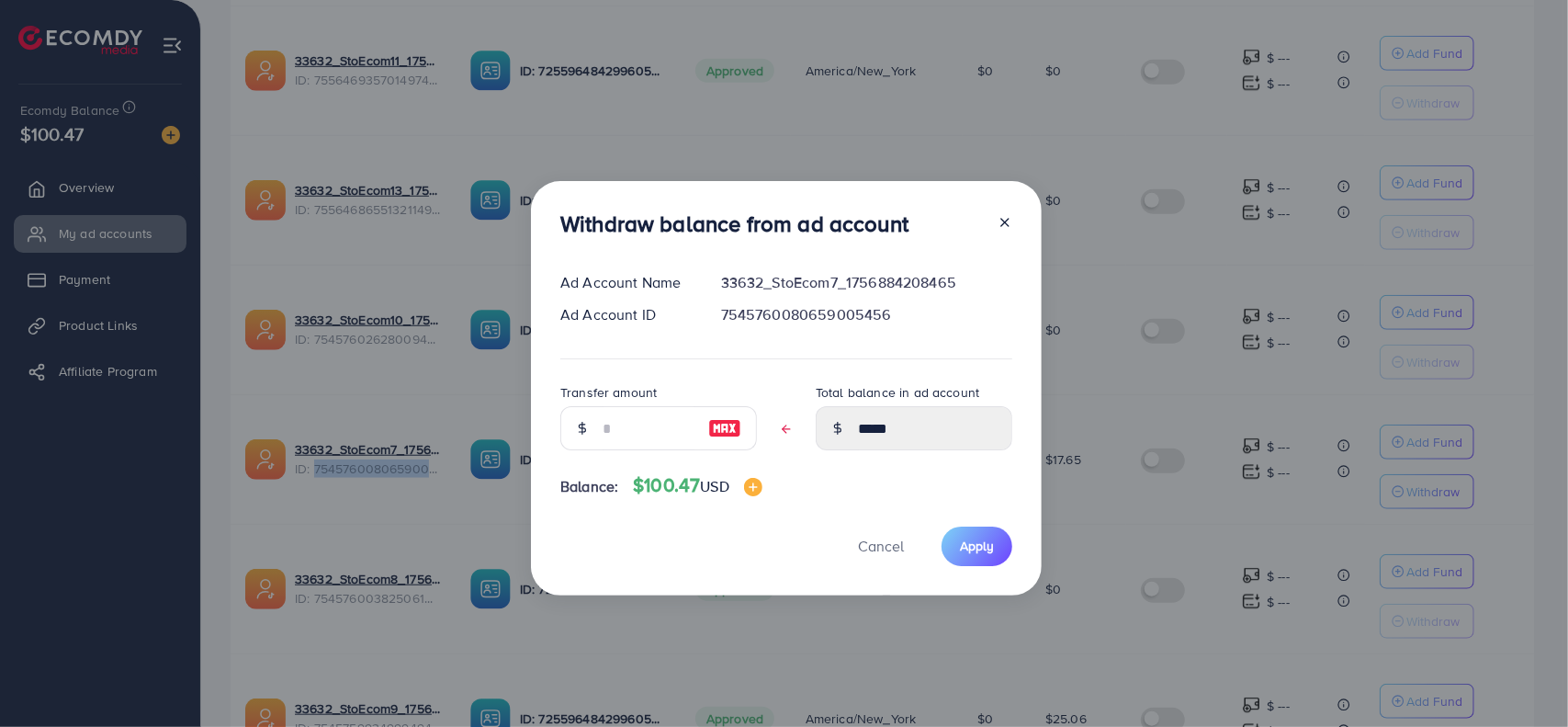
click at [731, 422] on img at bounding box center [724, 428] width 33 height 22
type input "*****"
type input "****"
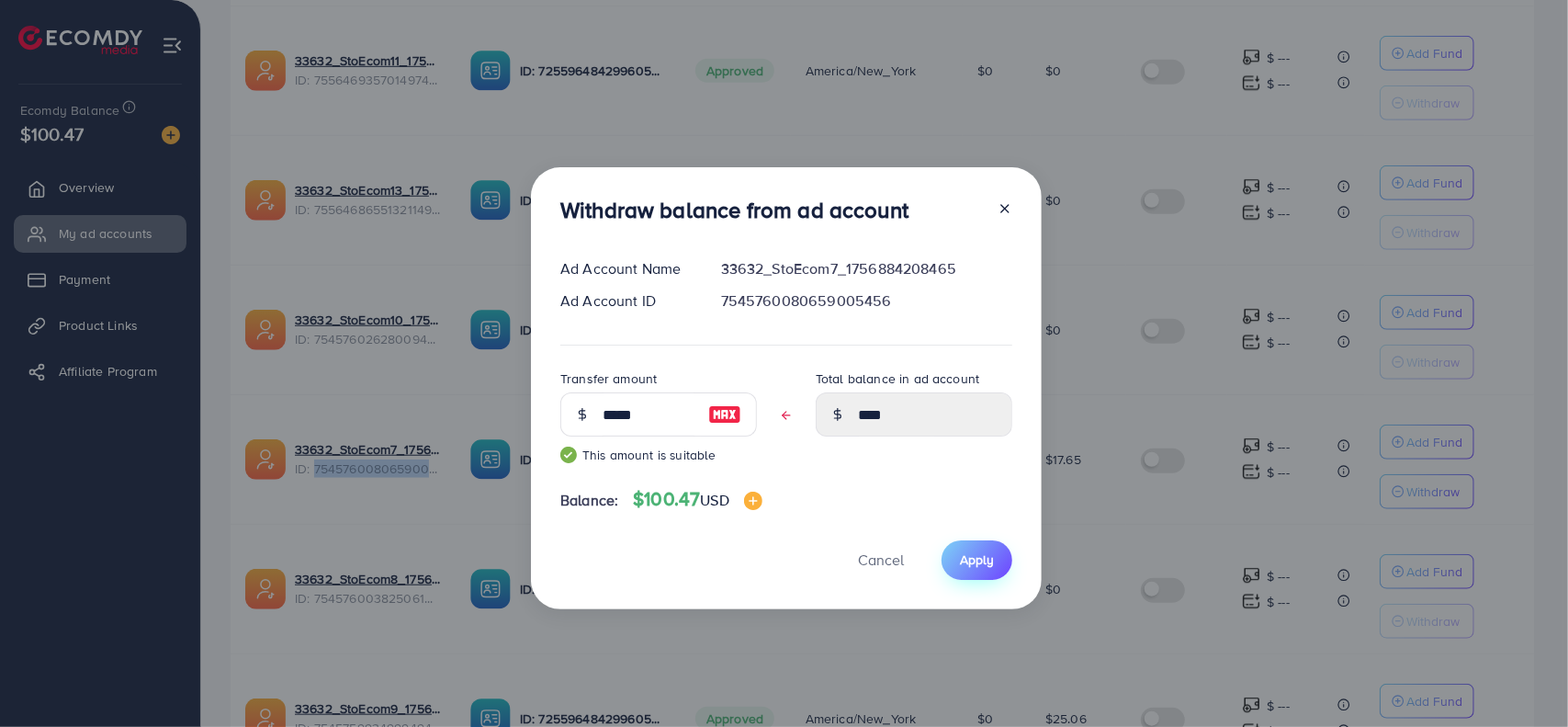
click at [990, 566] on span "Apply" at bounding box center [977, 559] width 34 height 18
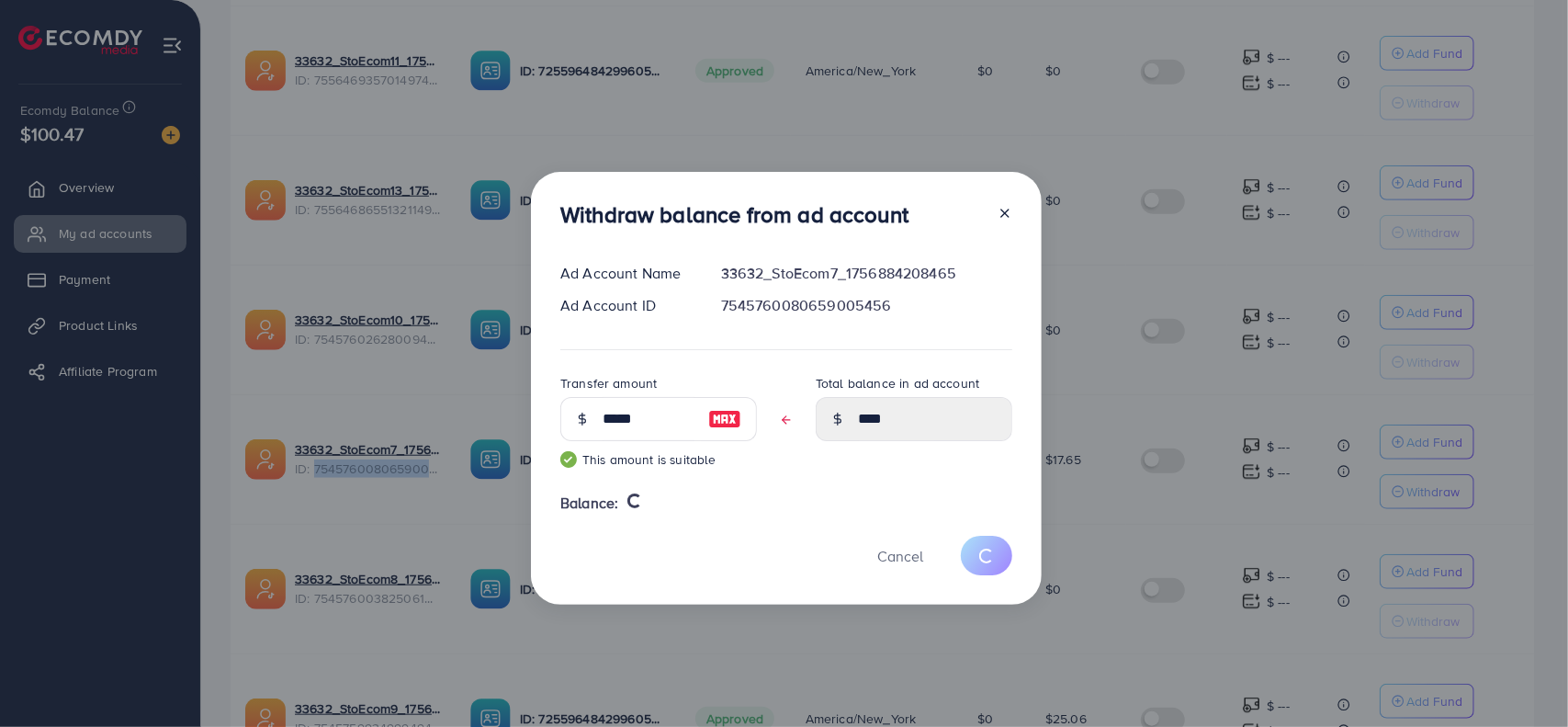
type input "*****"
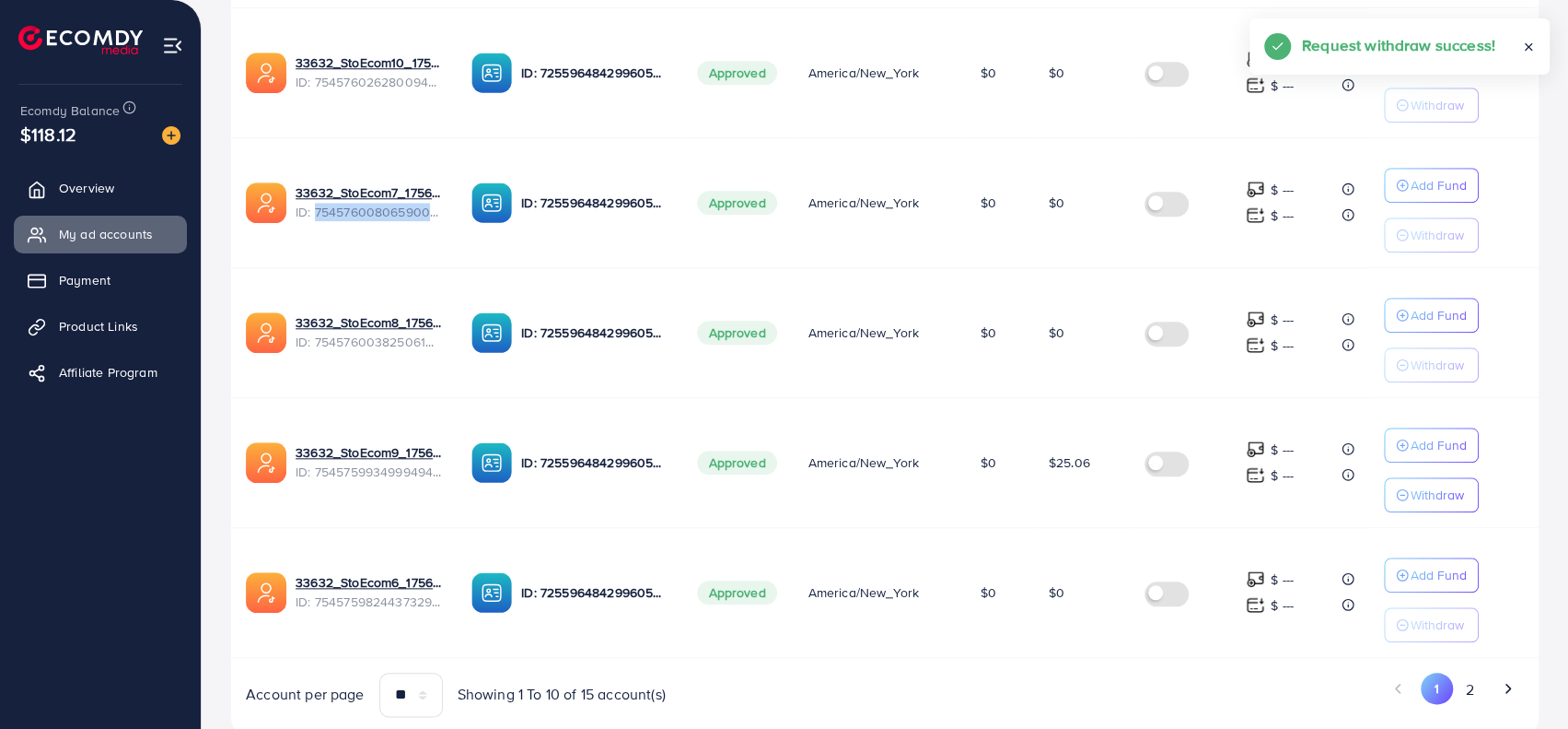
scroll to position [1105, 0]
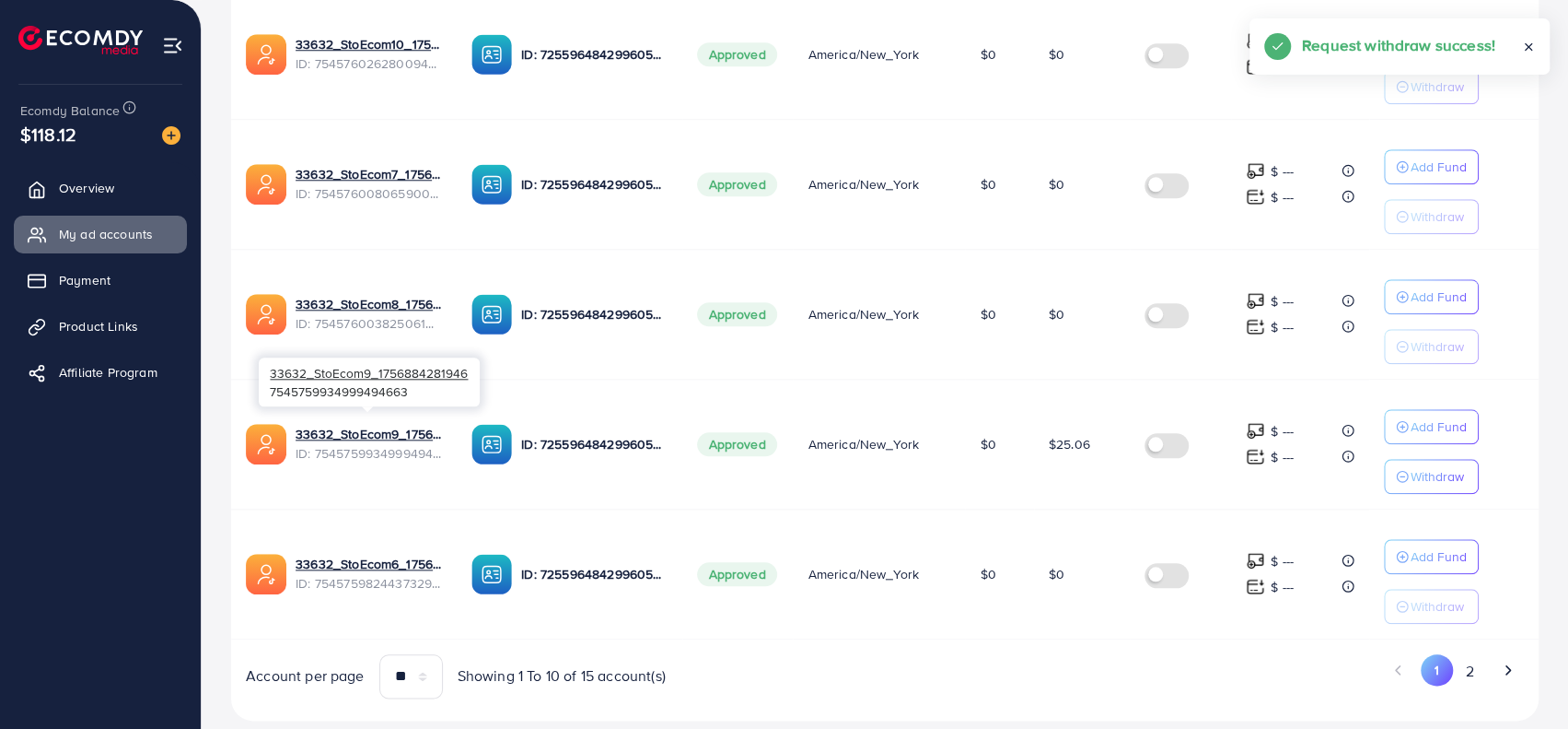
click at [385, 444] on span "ID: 7545759934999494663" at bounding box center [369, 453] width 147 height 18
copy span "7545759934999494663"
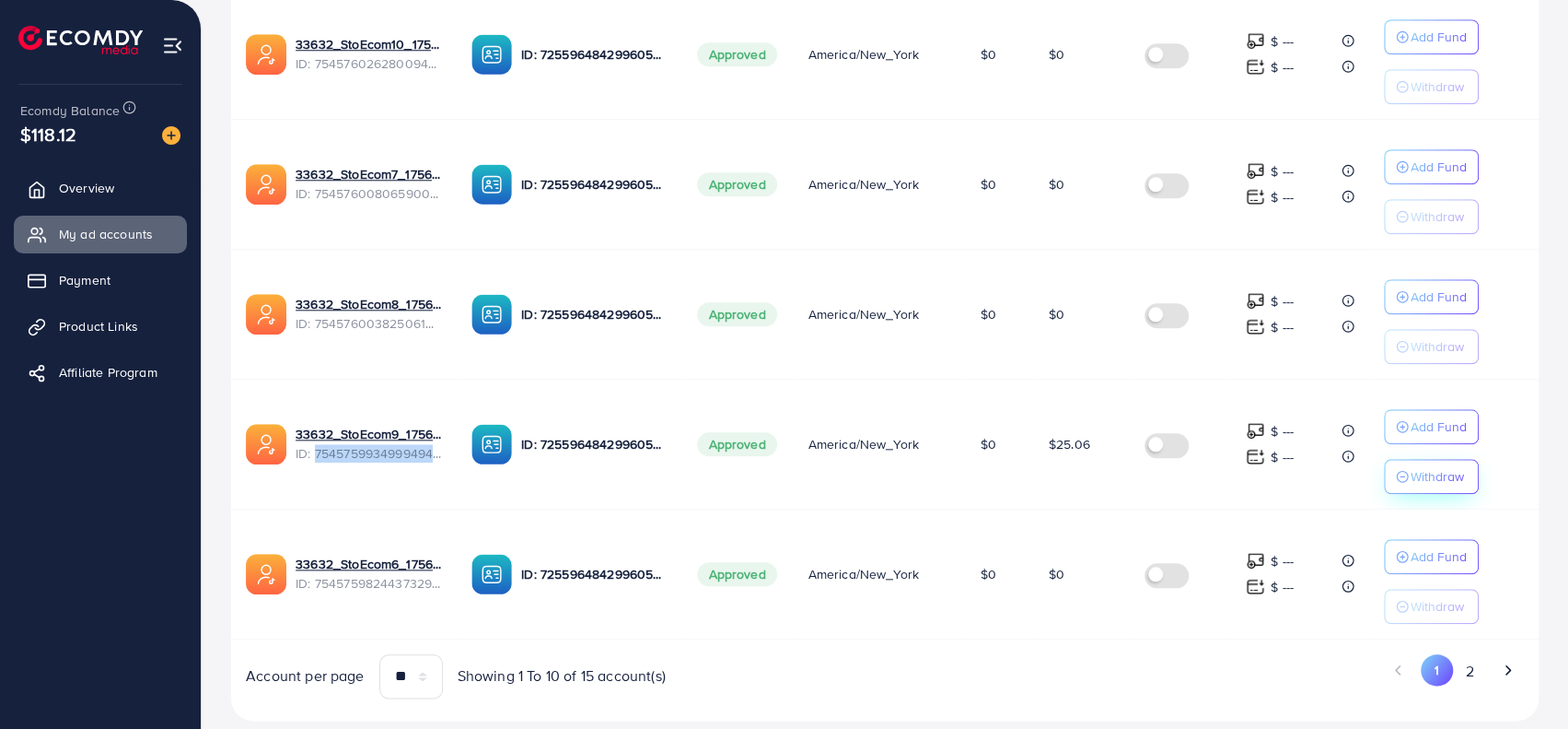
click at [1445, 465] on p "Withdraw" at bounding box center [1437, 476] width 53 height 22
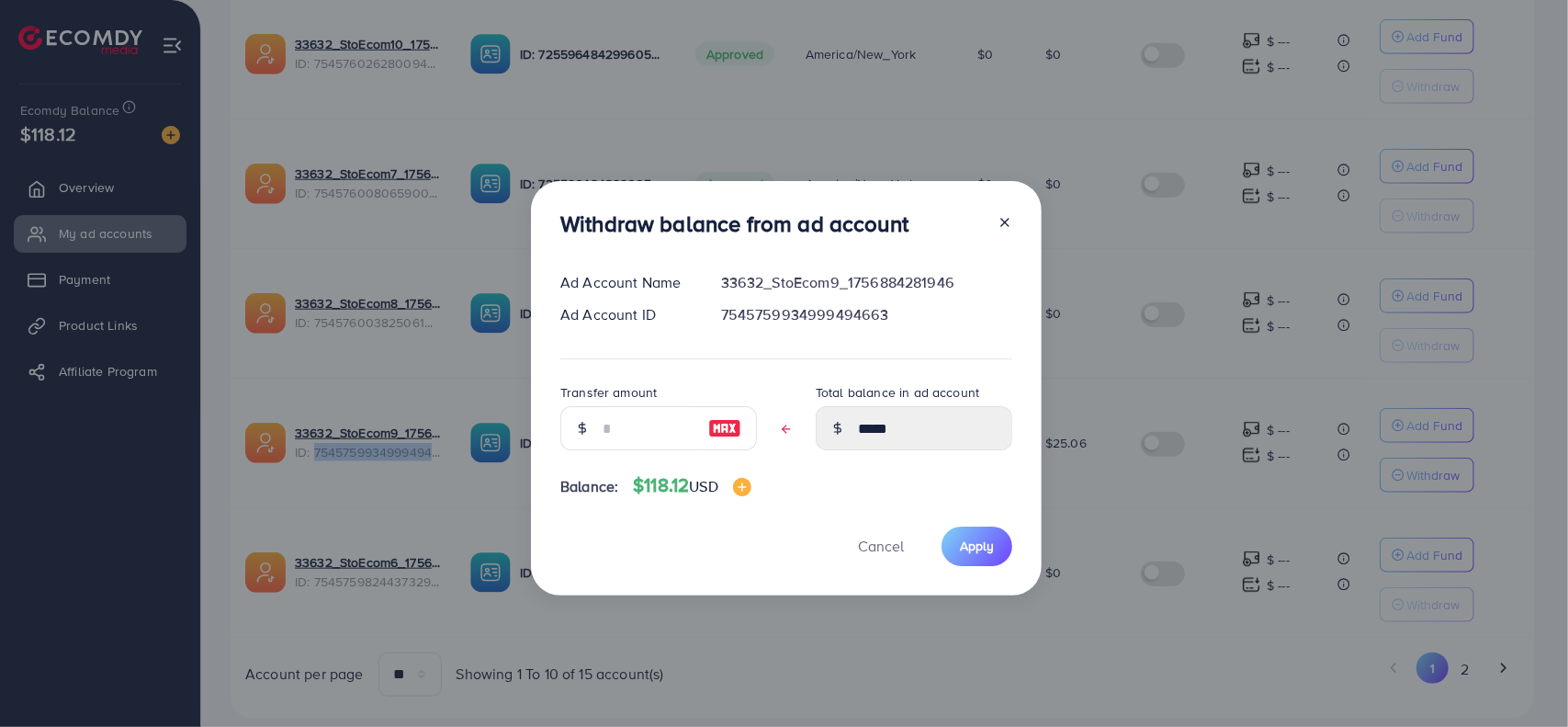
click at [711, 430] on img at bounding box center [724, 428] width 33 height 22
type input "*****"
type input "****"
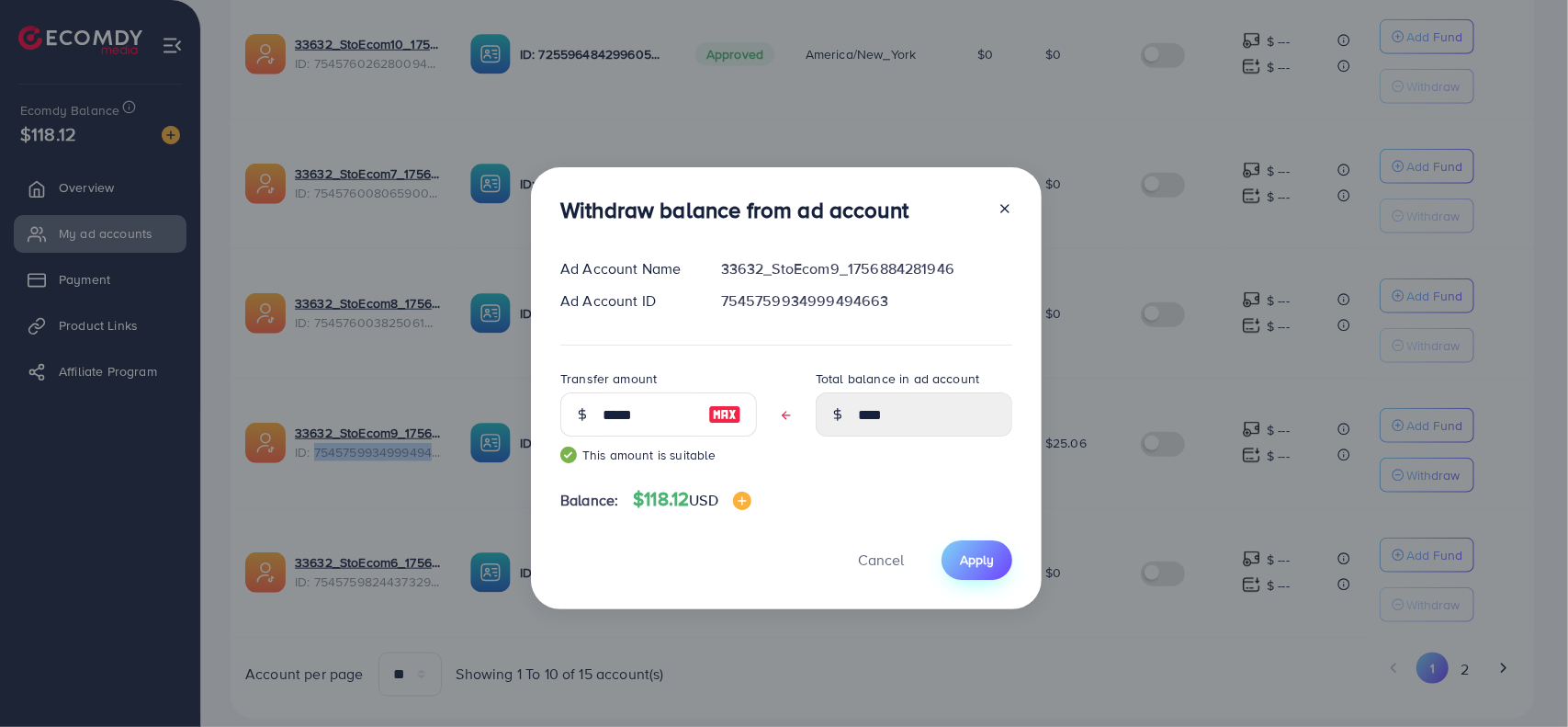
click at [976, 564] on span "Apply" at bounding box center [977, 559] width 34 height 18
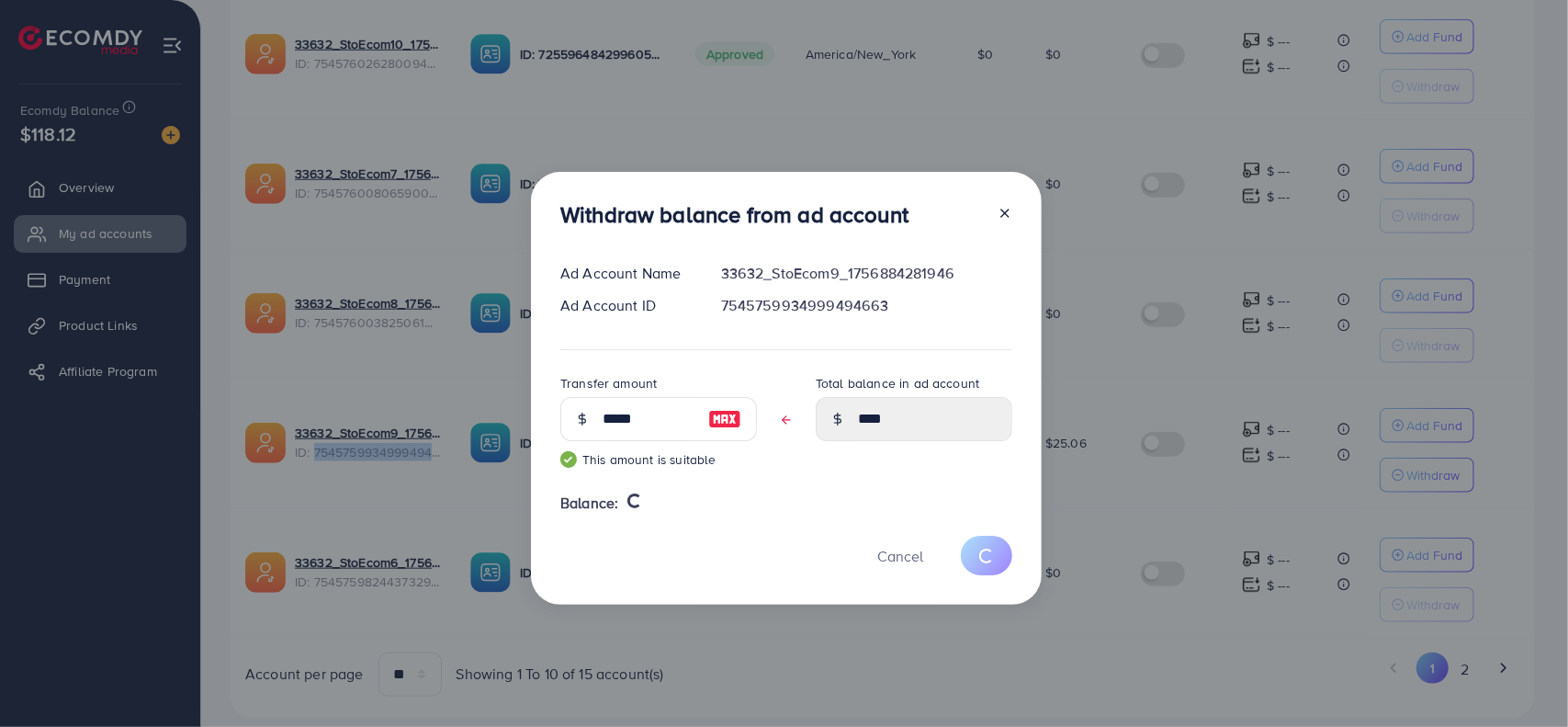
type input "*****"
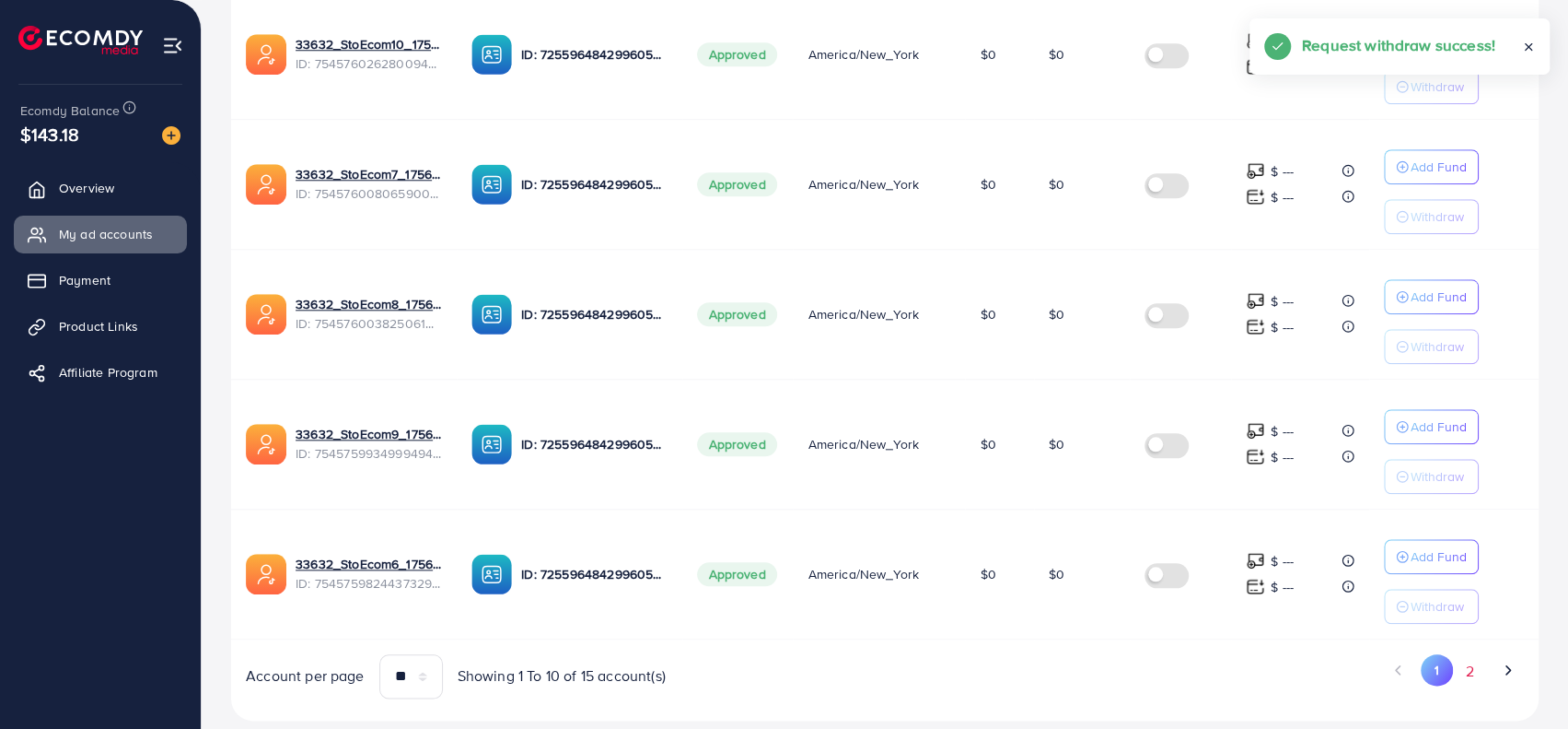
click at [1469, 661] on button "2" at bounding box center [1469, 671] width 33 height 34
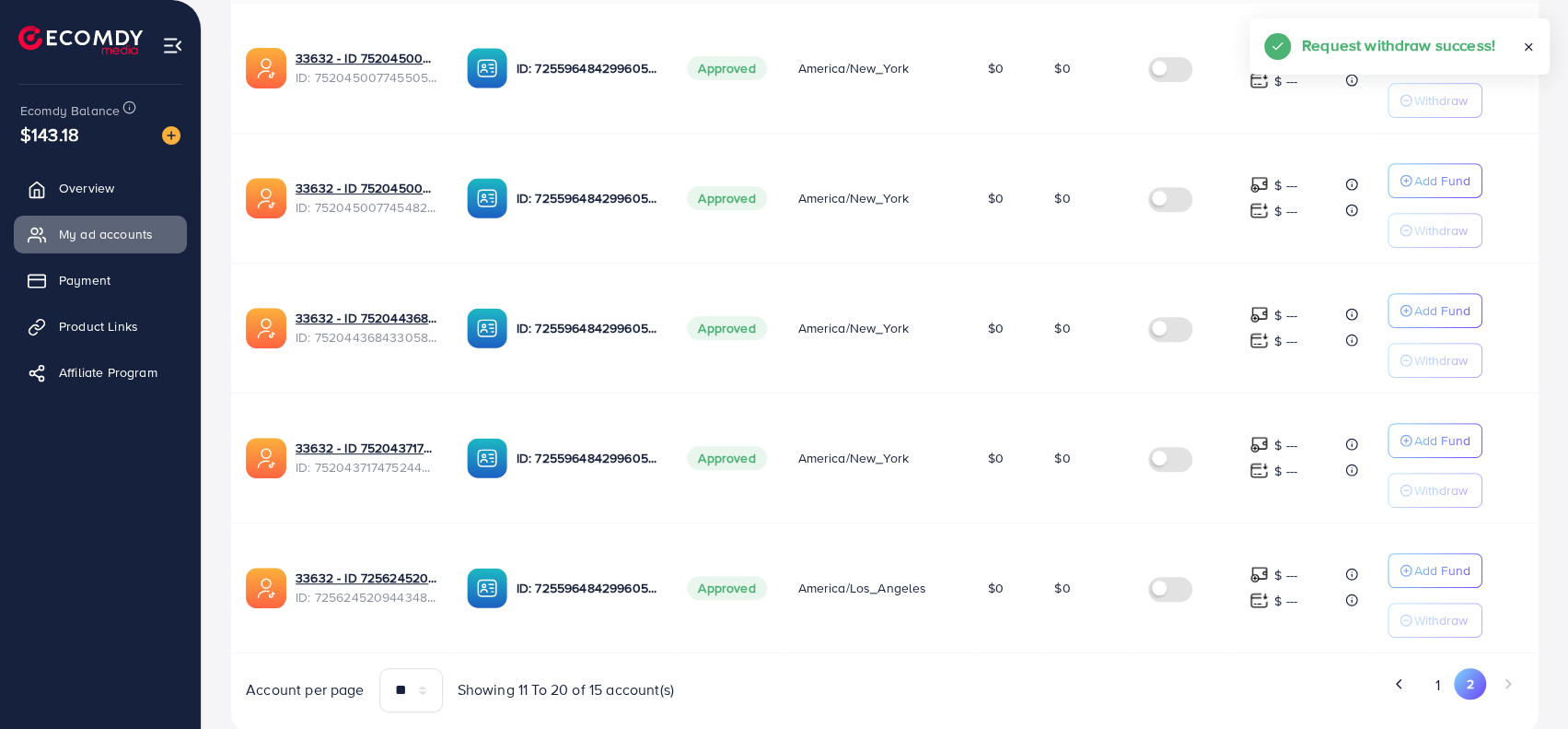
scroll to position [490, 0]
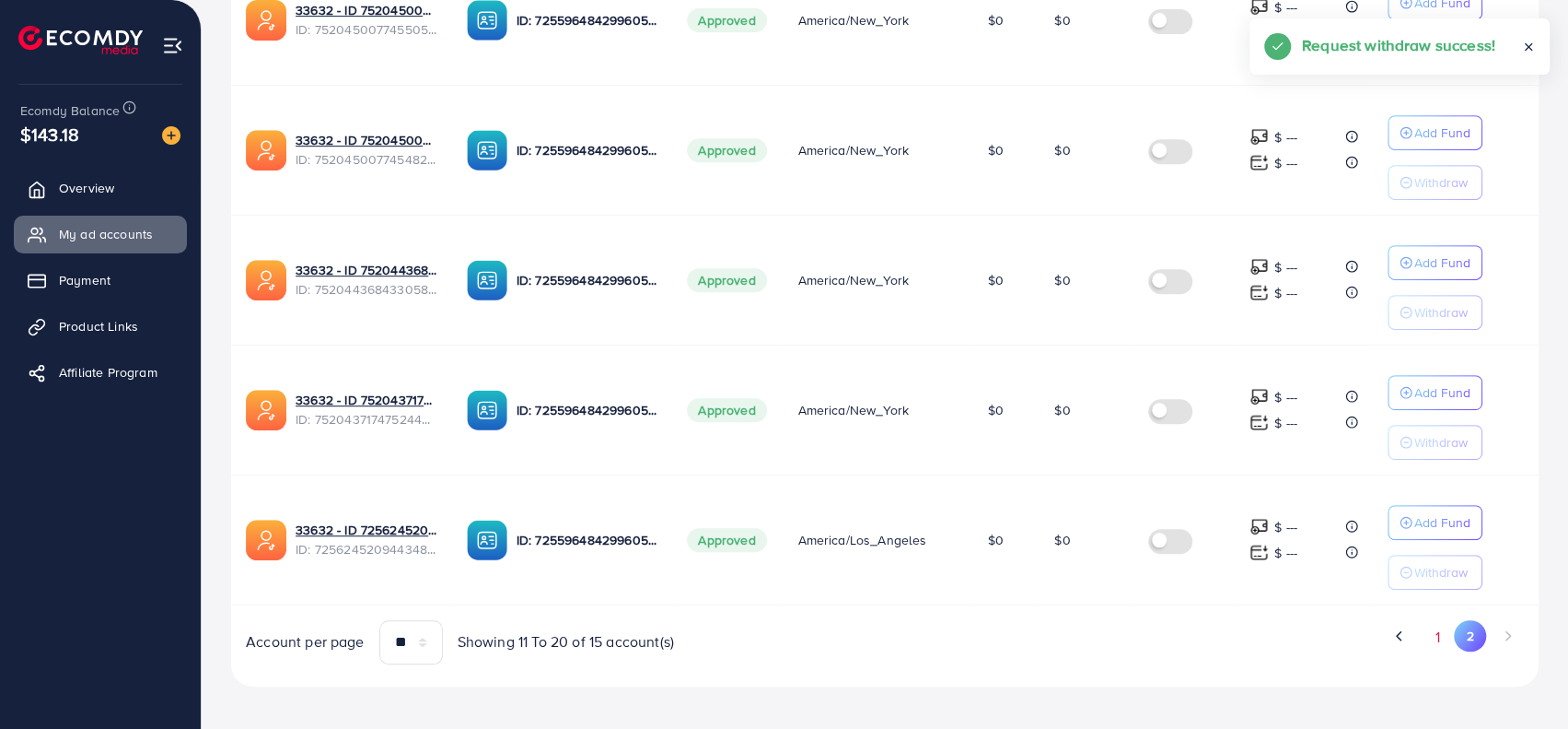
click at [1433, 629] on button "1" at bounding box center [1437, 638] width 32 height 34
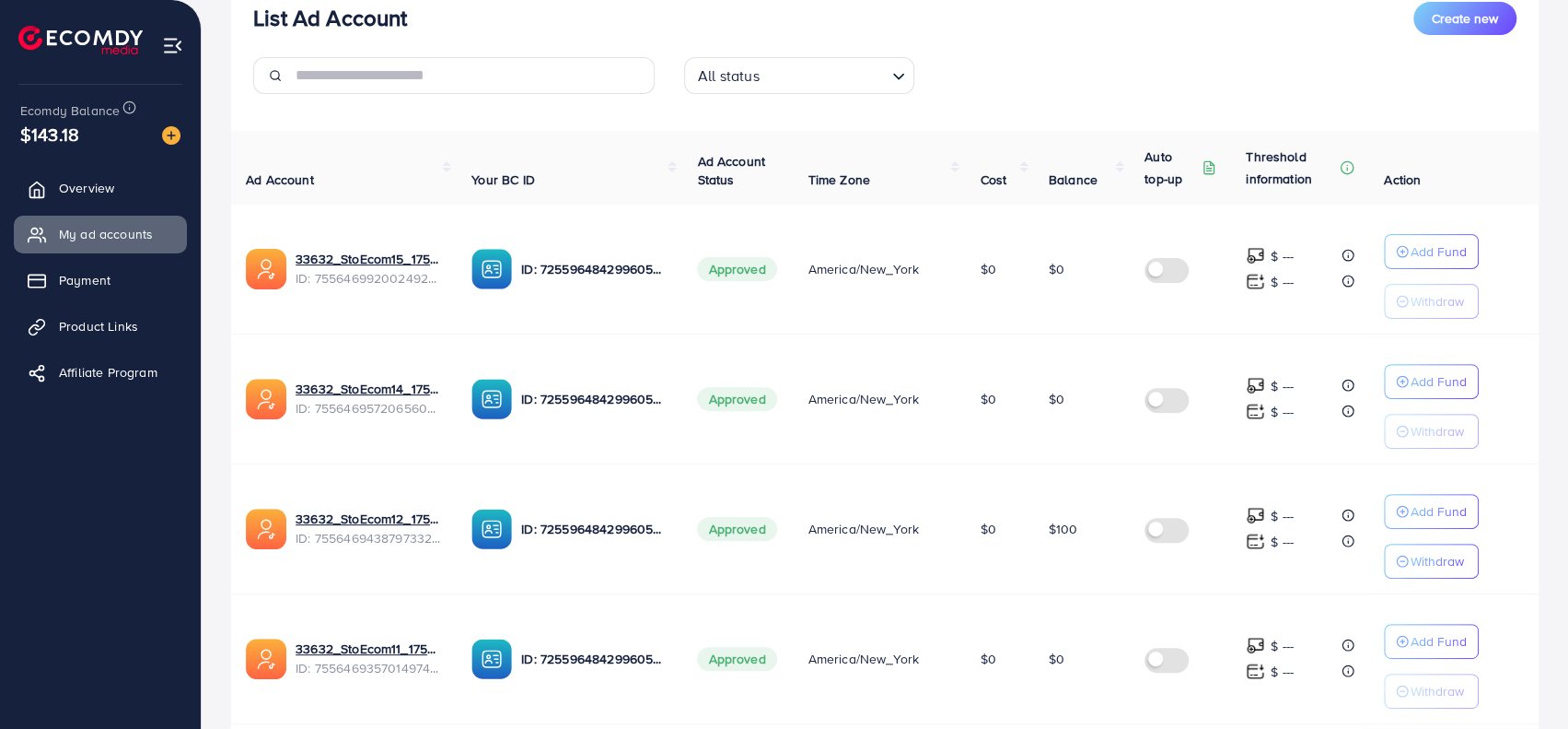
scroll to position [0, 0]
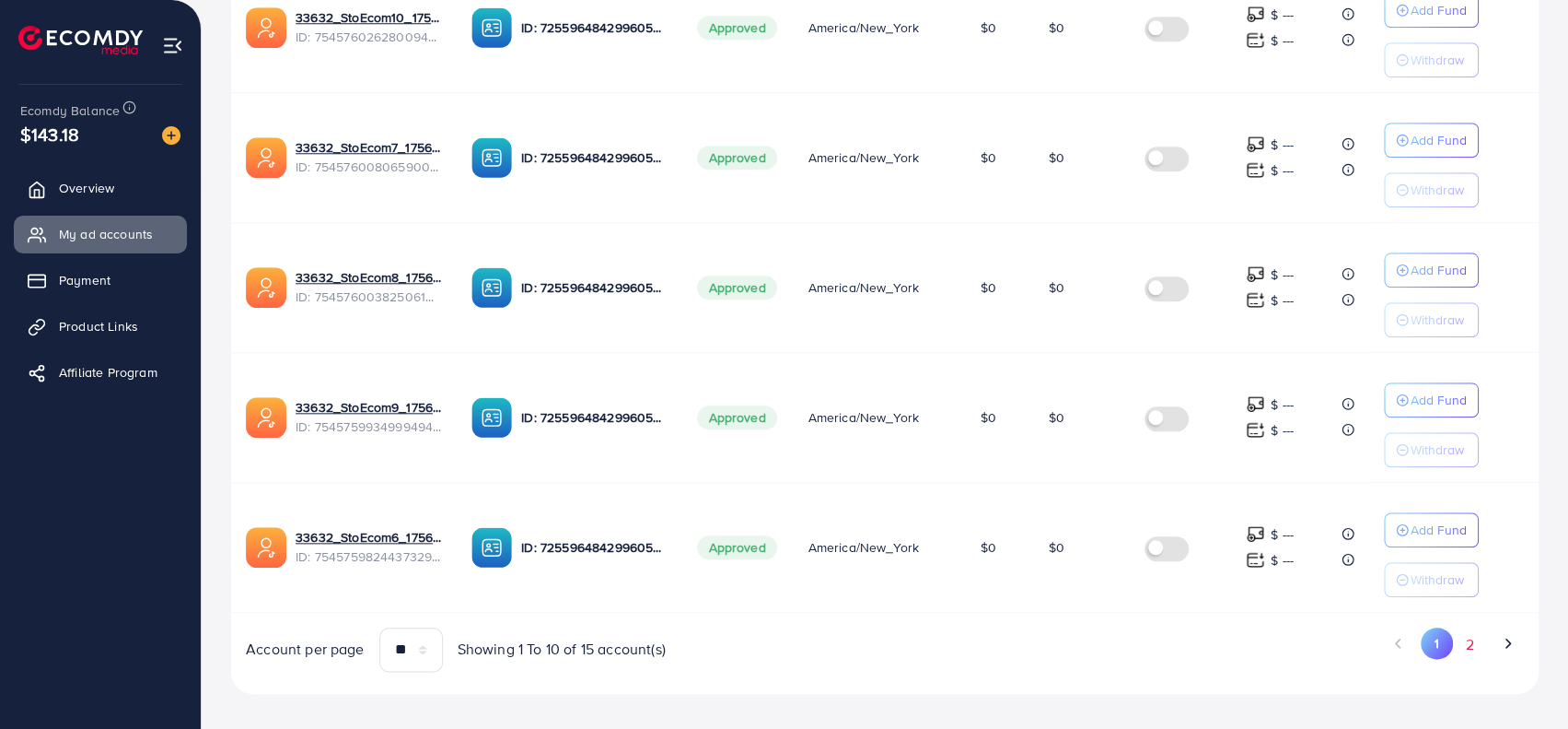
click at [1474, 632] on button "2" at bounding box center [1469, 644] width 33 height 34
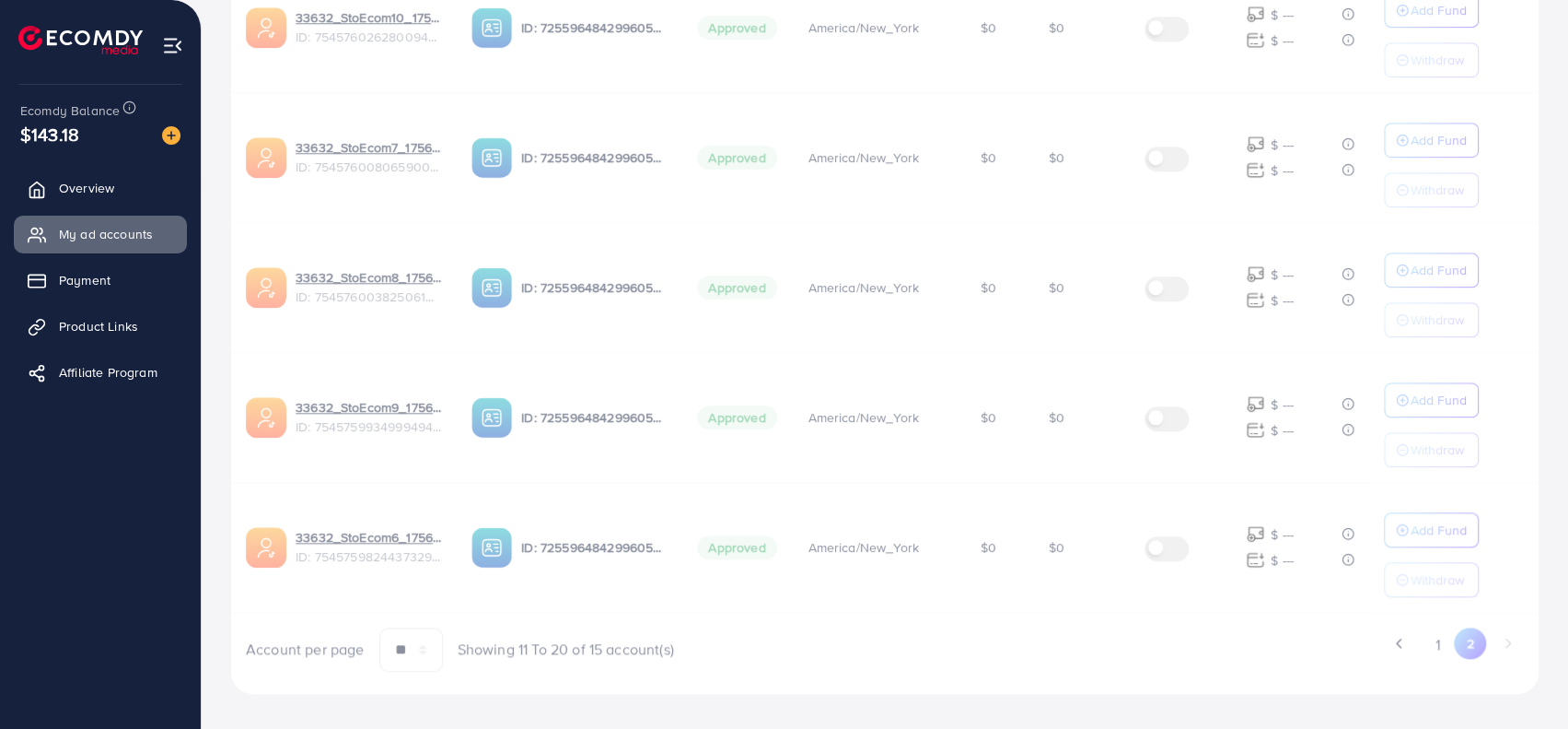
scroll to position [490, 0]
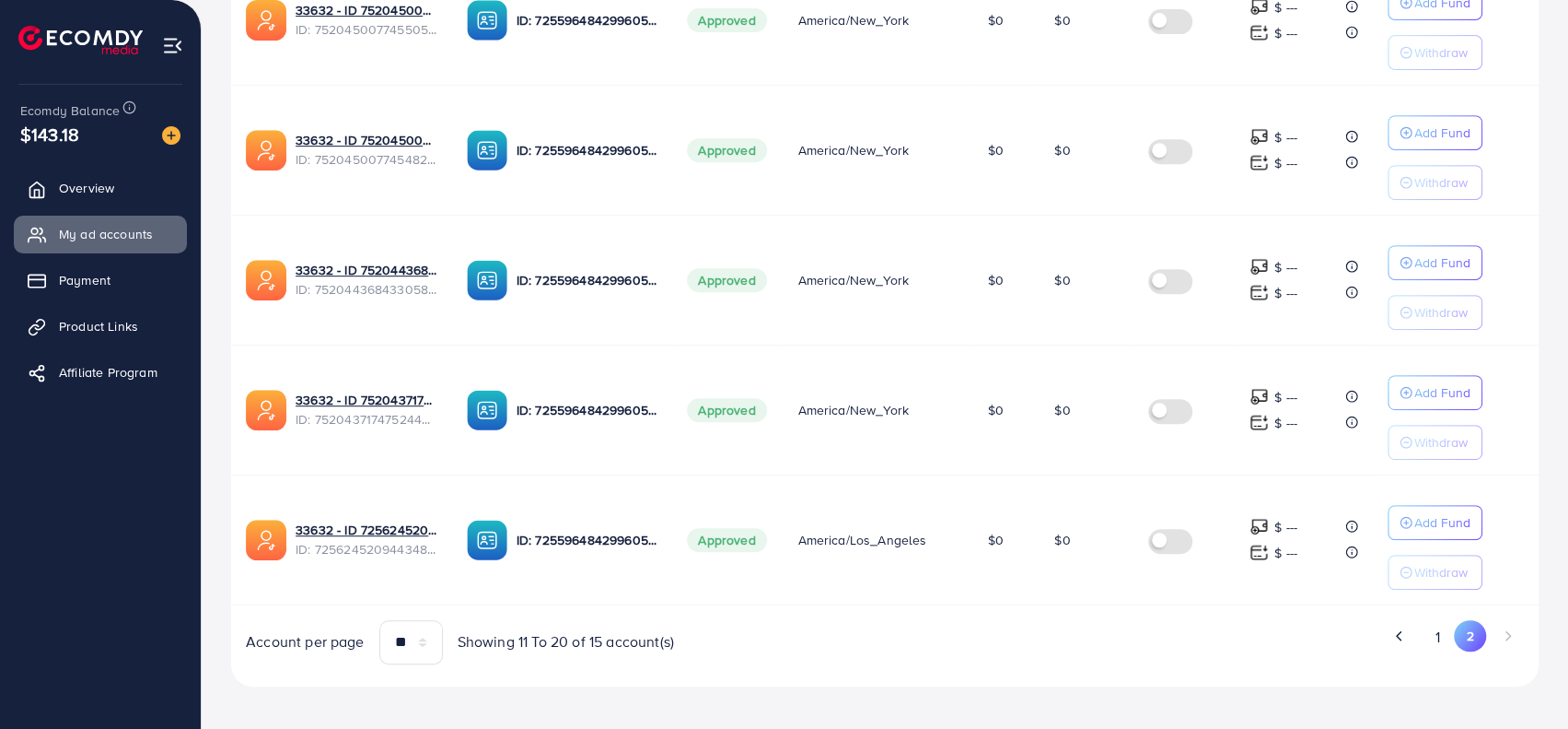
click at [558, 585] on td "ID: 7255964842996056065" at bounding box center [563, 539] width 221 height 130
